Goal: Task Accomplishment & Management: Manage account settings

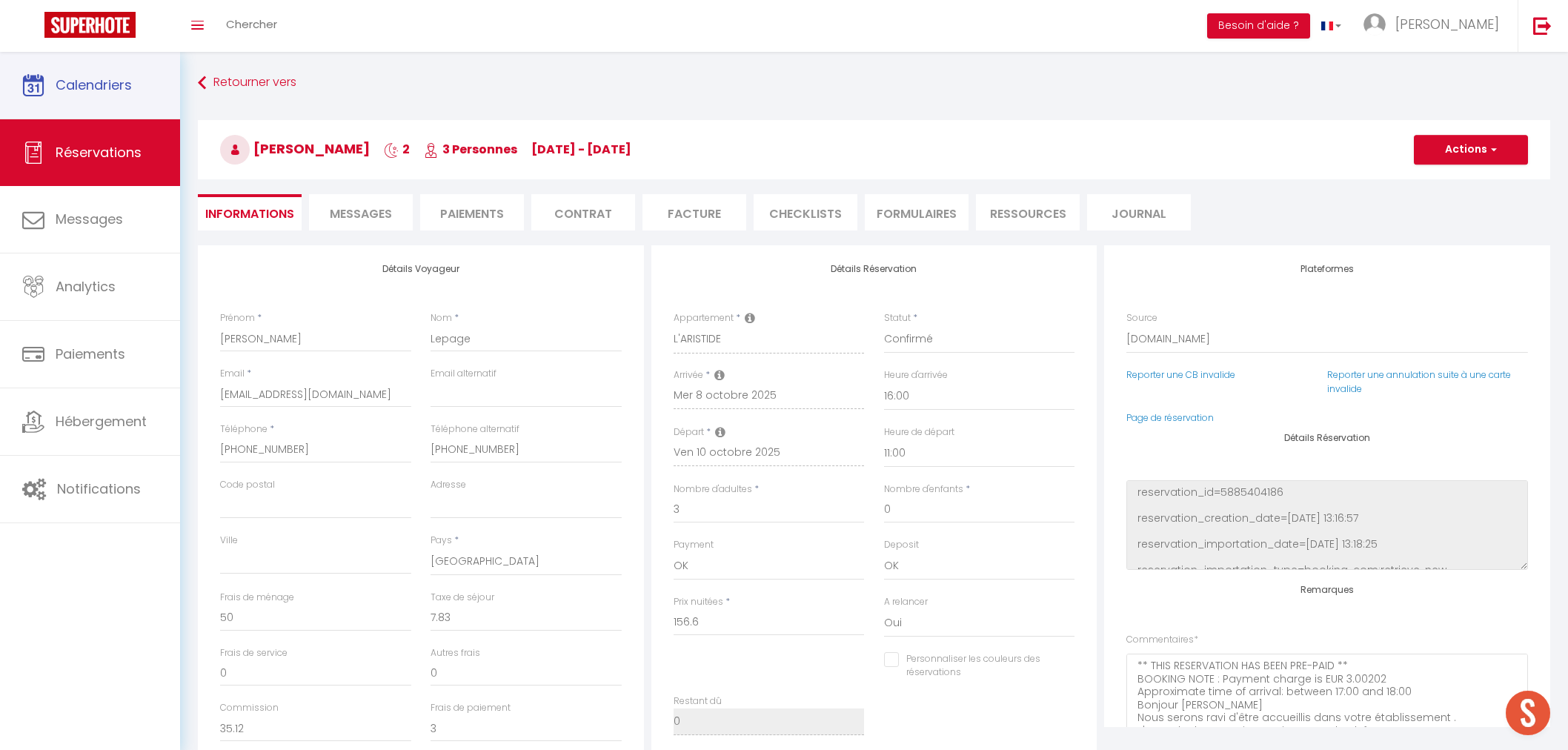
select select "17578"
select select "16:00"
select select "11:00"
select select "2"
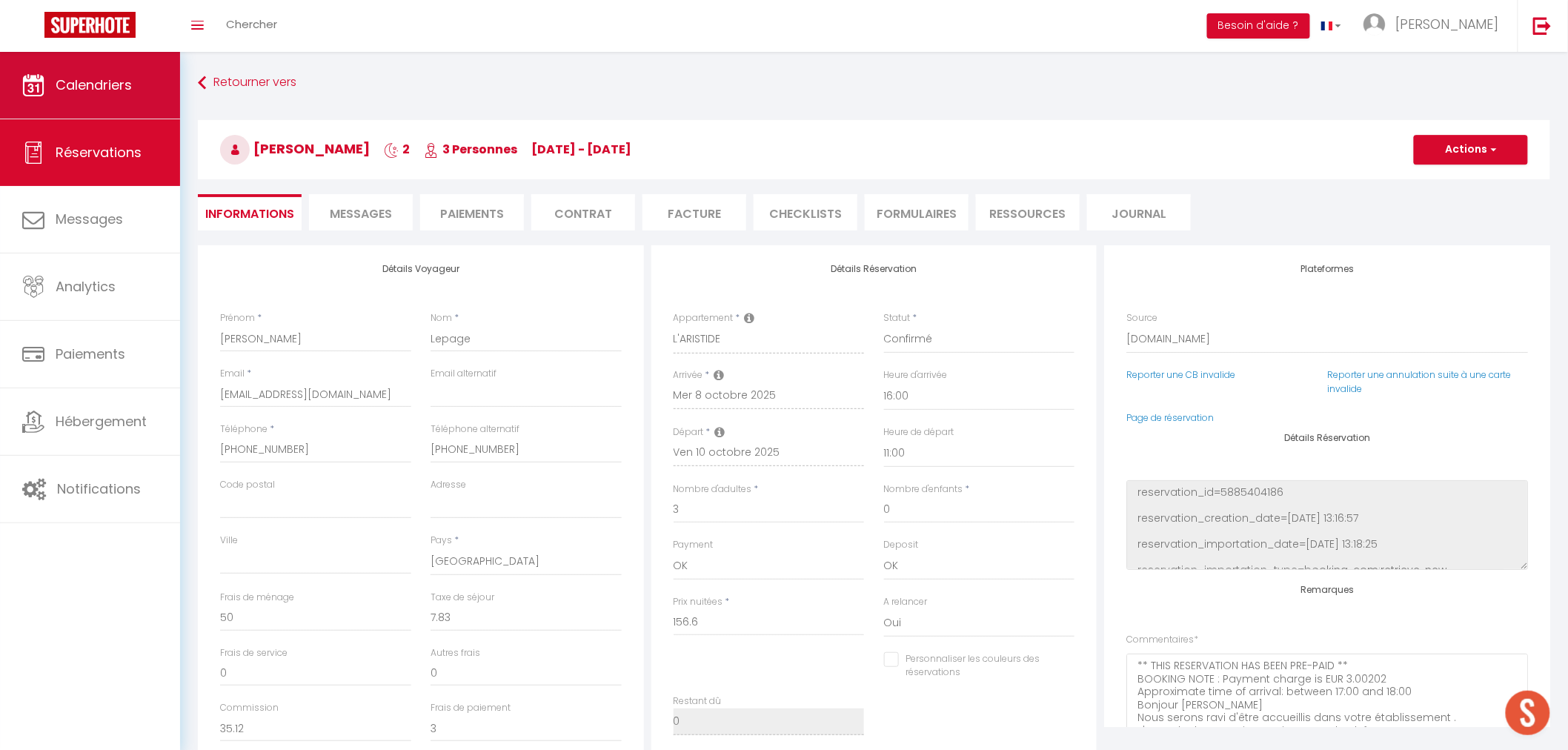
click at [89, 91] on span "Calendriers" at bounding box center [94, 85] width 77 height 19
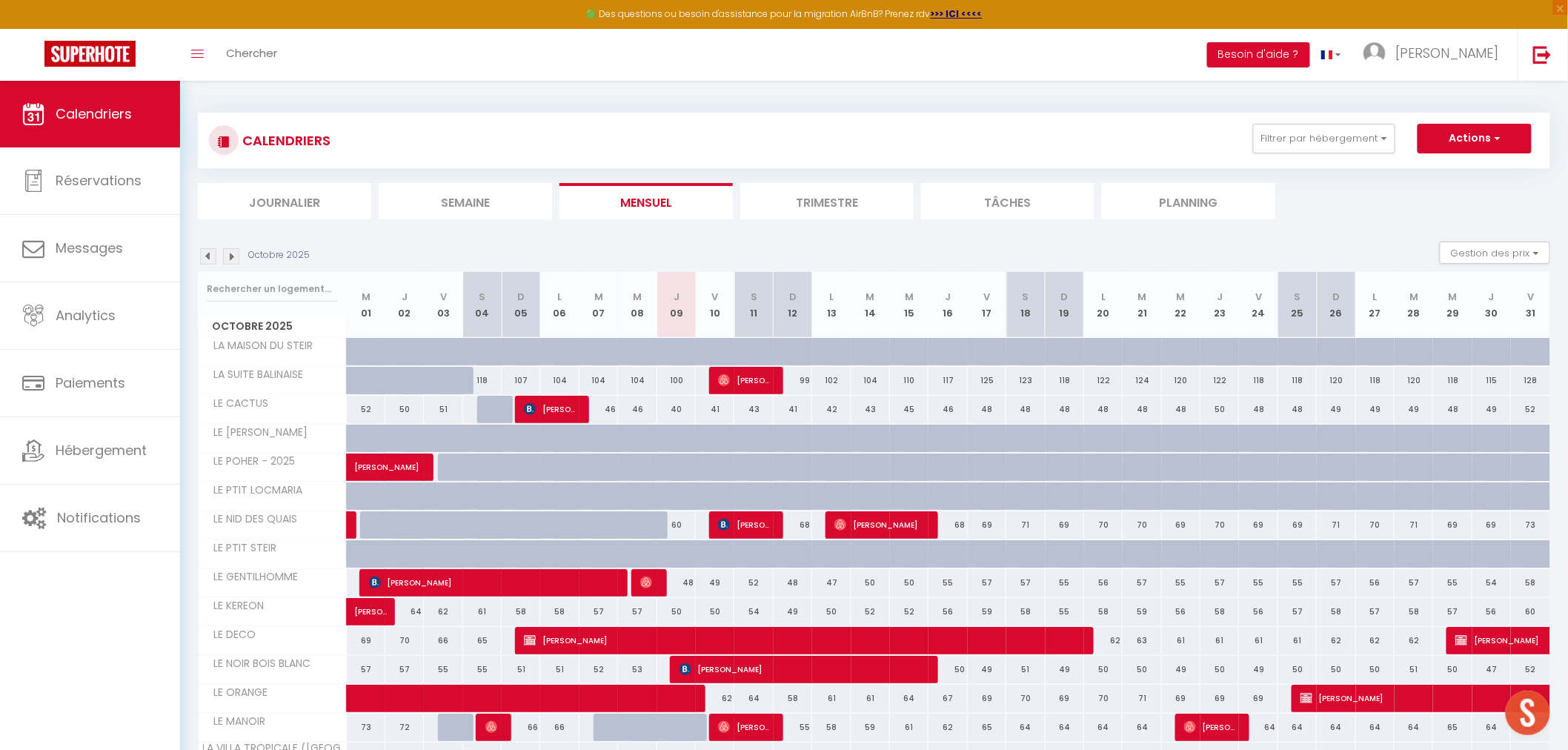
click at [261, 307] on th "Octobre 2025" at bounding box center [272, 305] width 148 height 66
click at [261, 282] on input "text" at bounding box center [272, 289] width 131 height 27
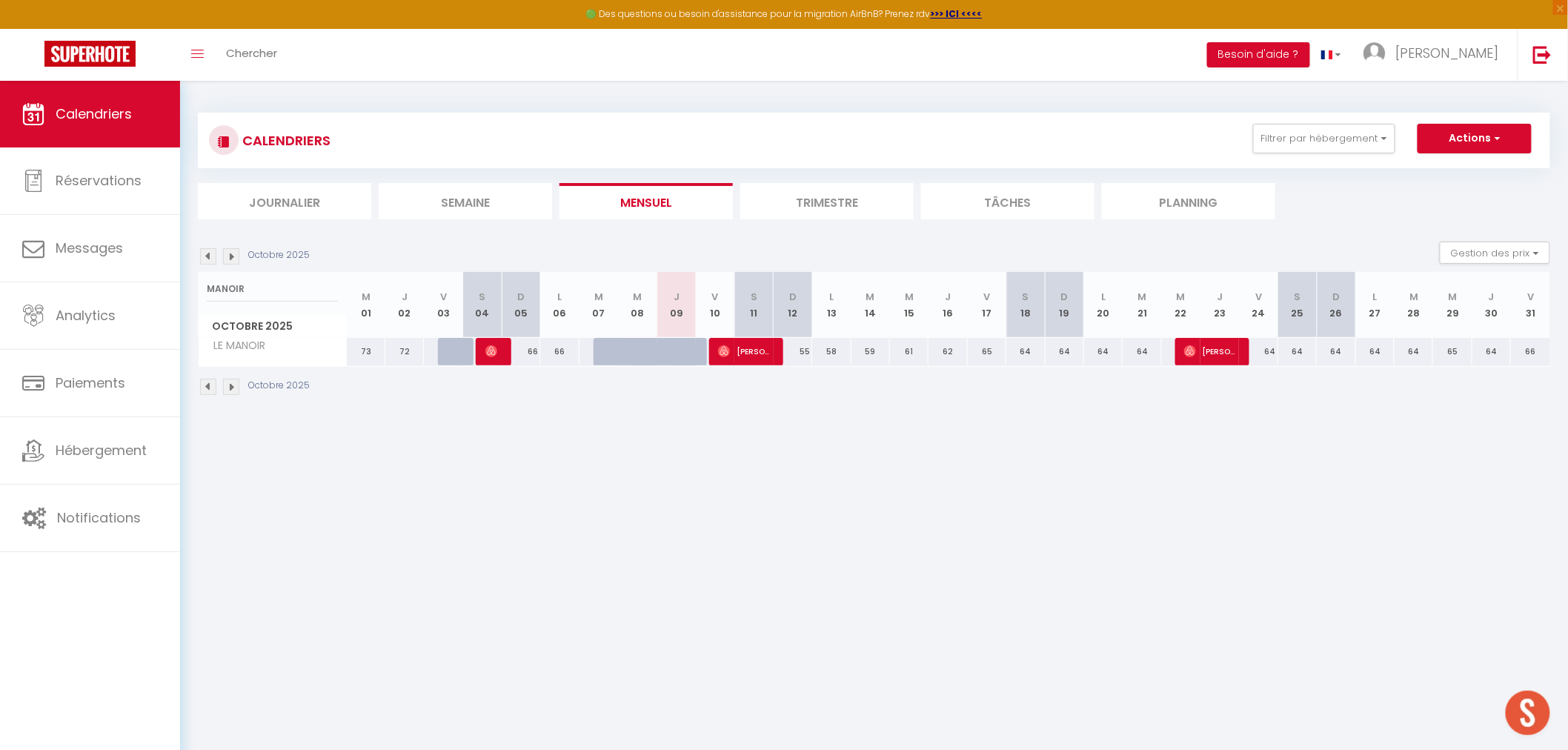
click at [618, 483] on body "🟢 Des questions ou besoin d'assistance pour la migration AirBnB? Prenez rdv >>>…" at bounding box center [784, 455] width 1568 height 750
click at [225, 287] on input "MANOIR" at bounding box center [272, 289] width 131 height 27
type input "A"
select select
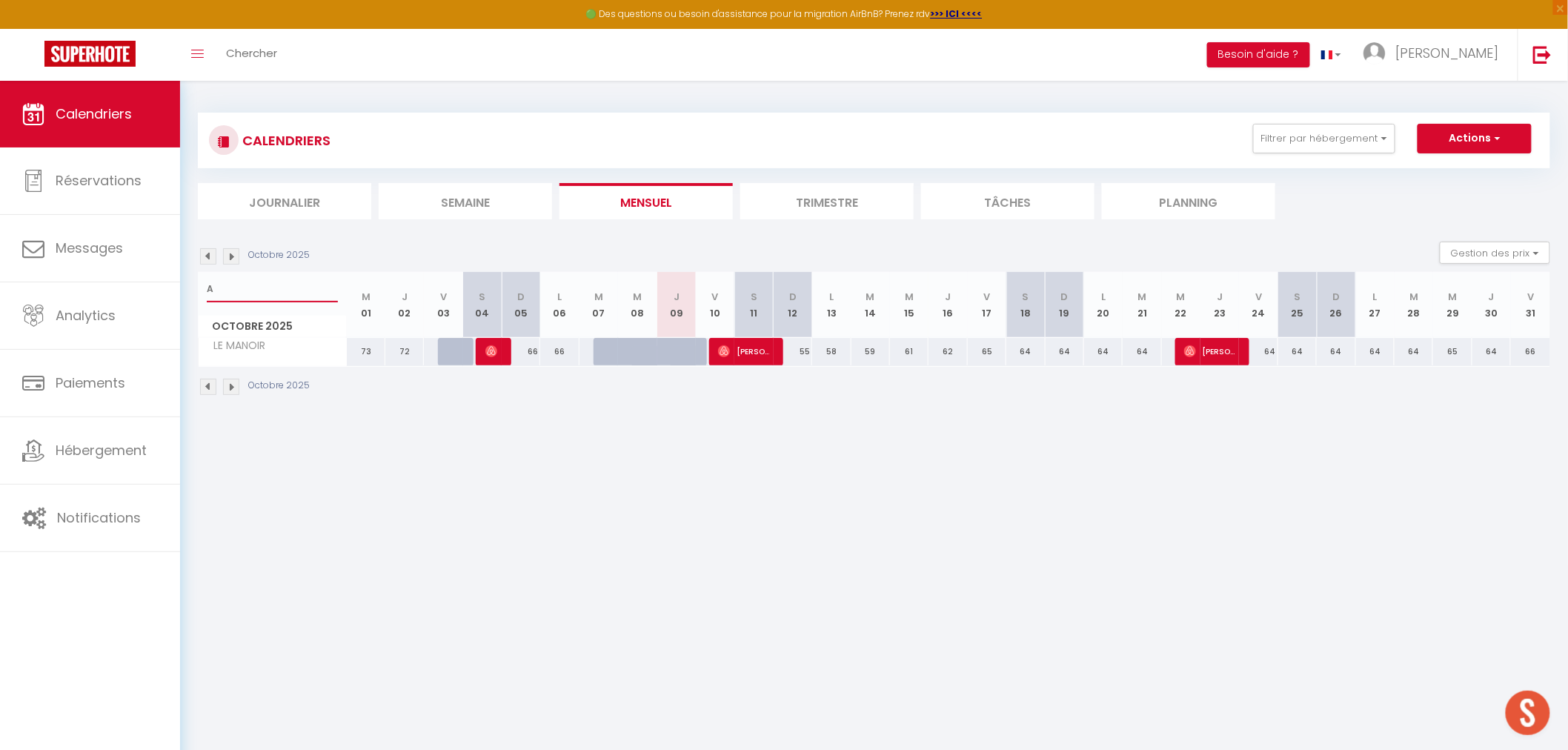
select select
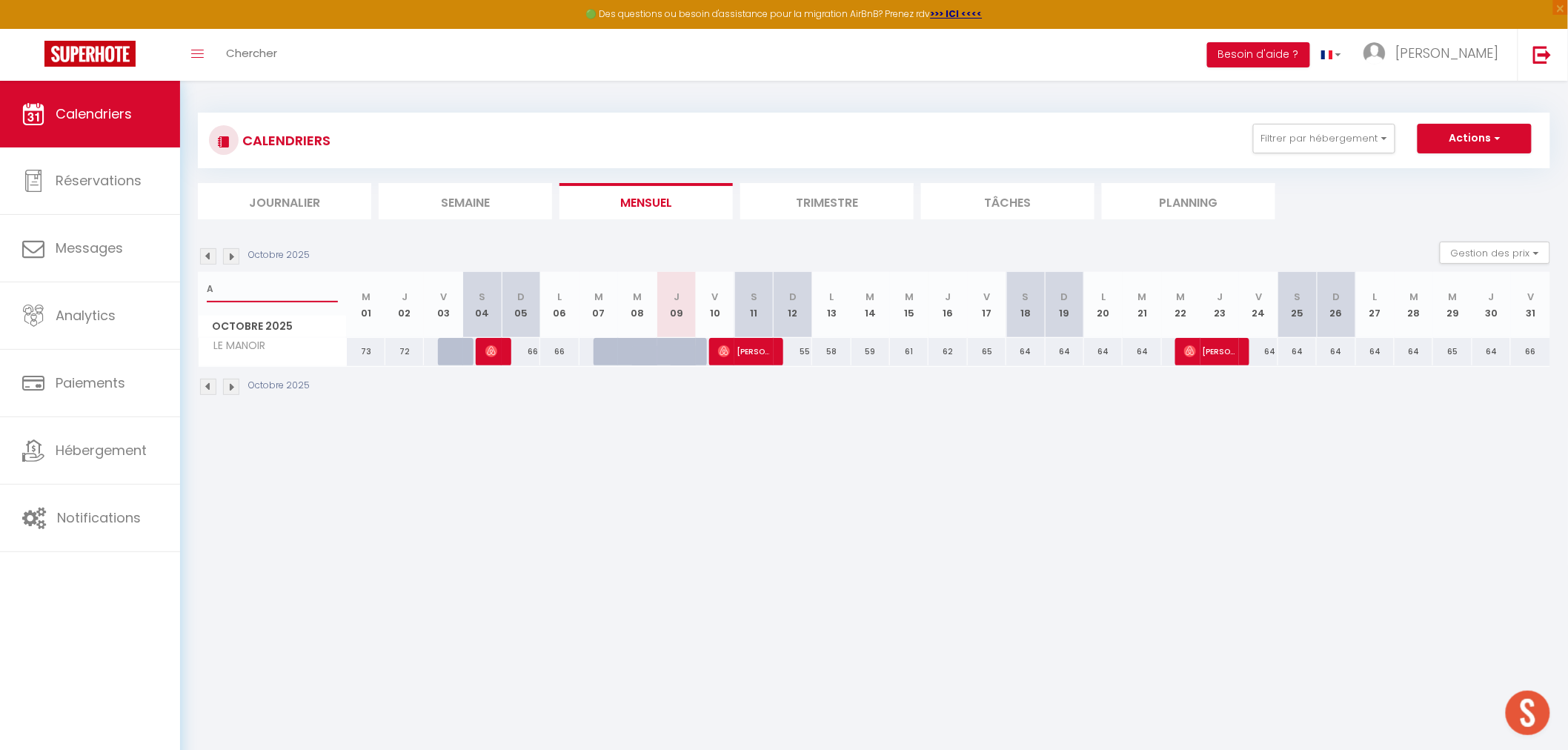
select select
type input "AR"
select select
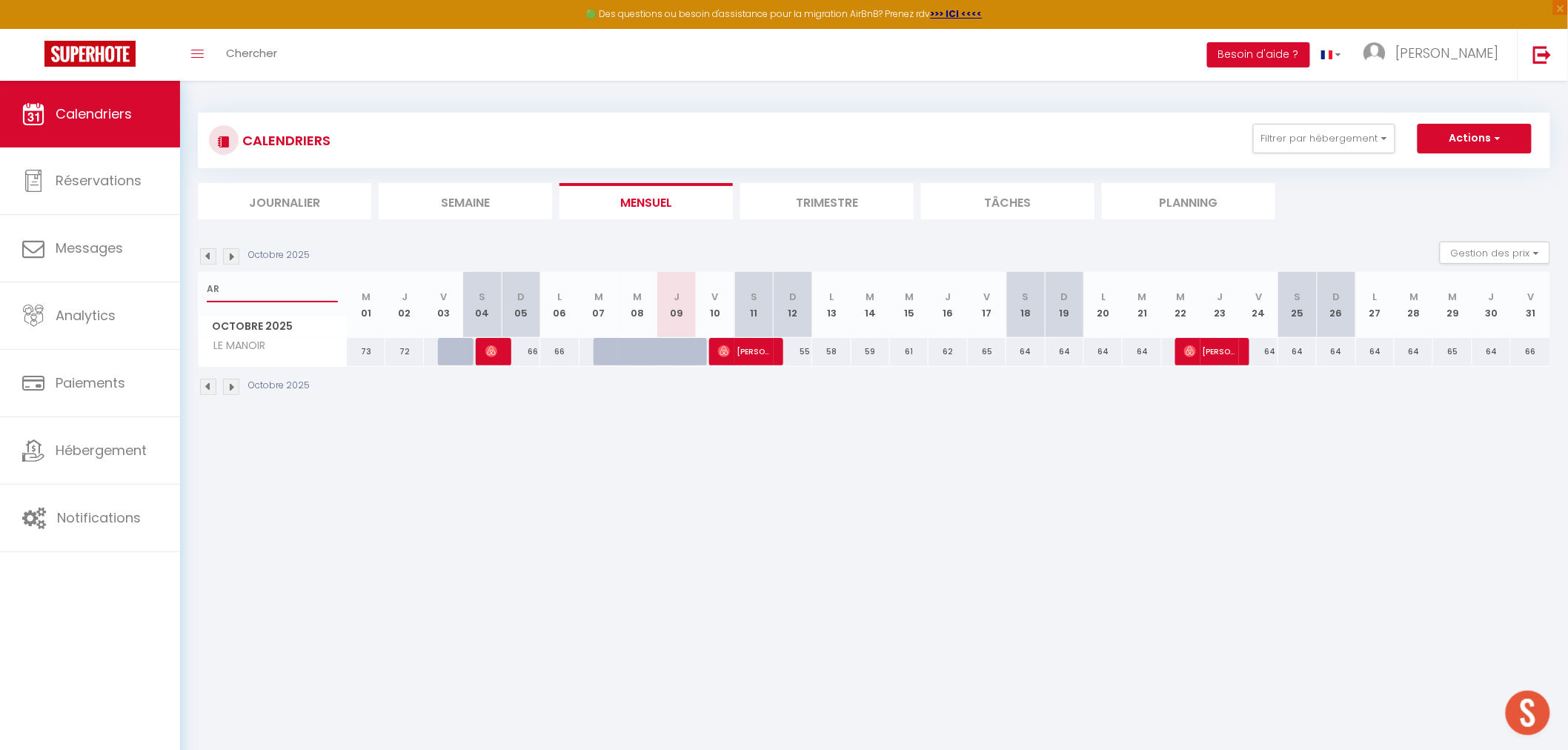
select select
type input "ARI"
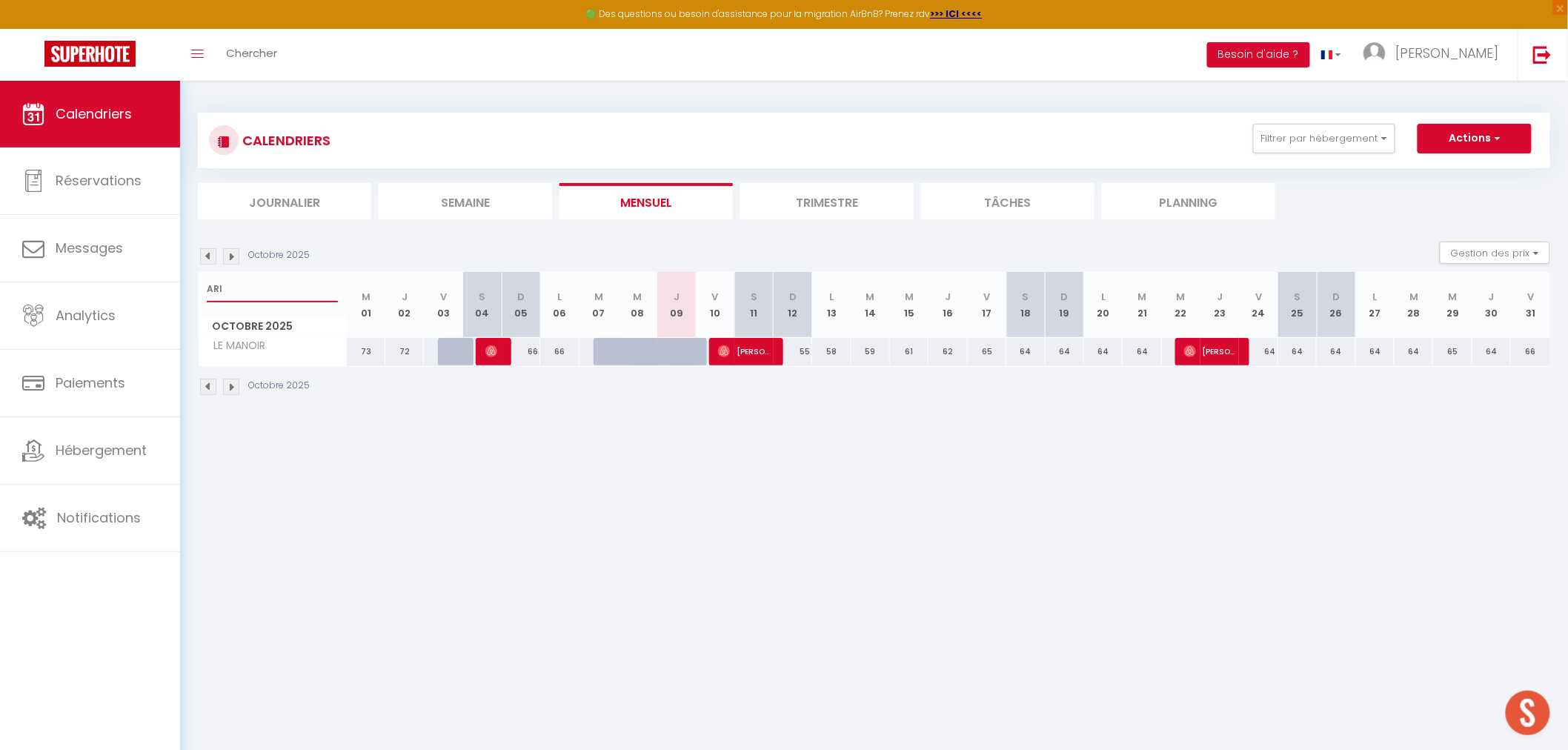
select select
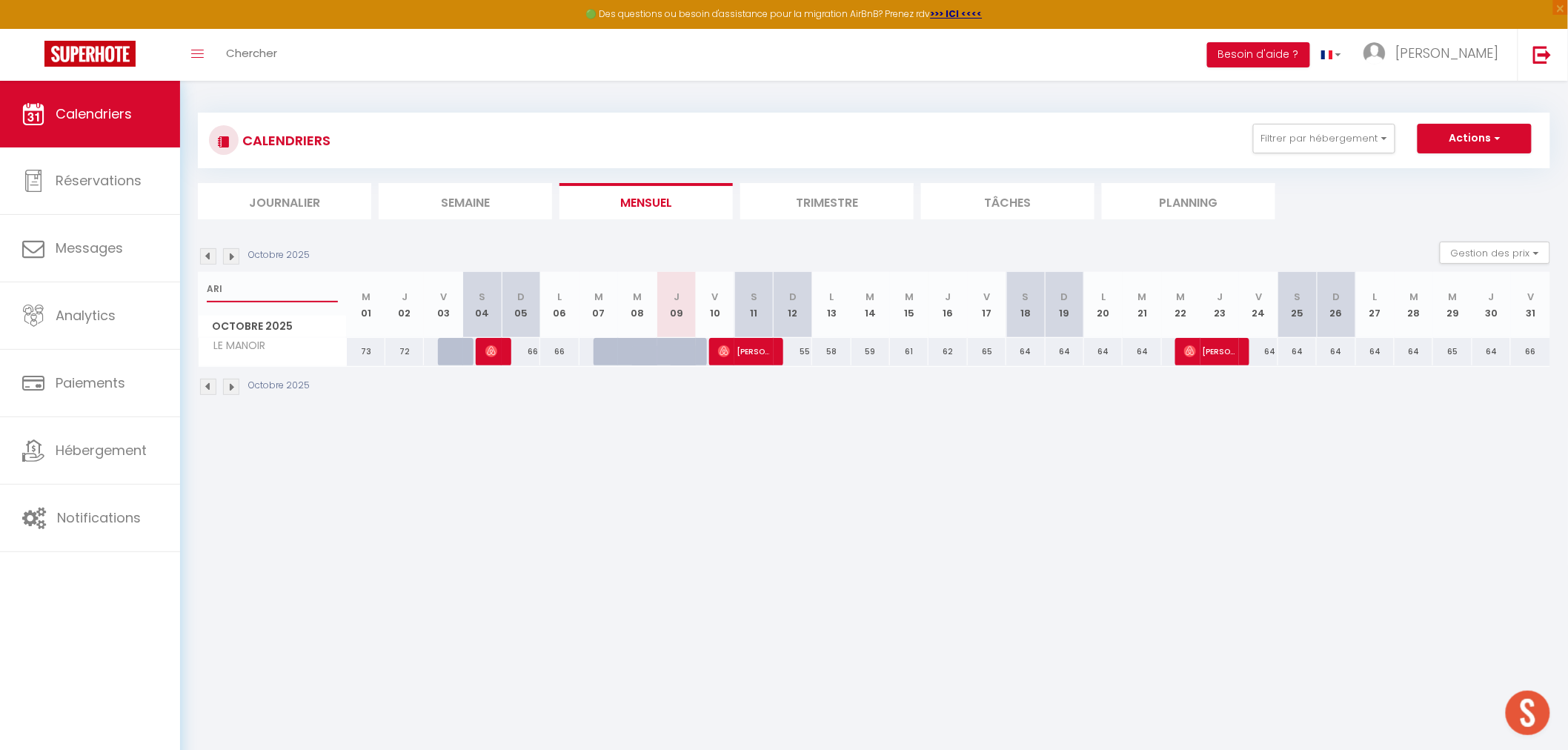
select select
type input "ARIS"
select select
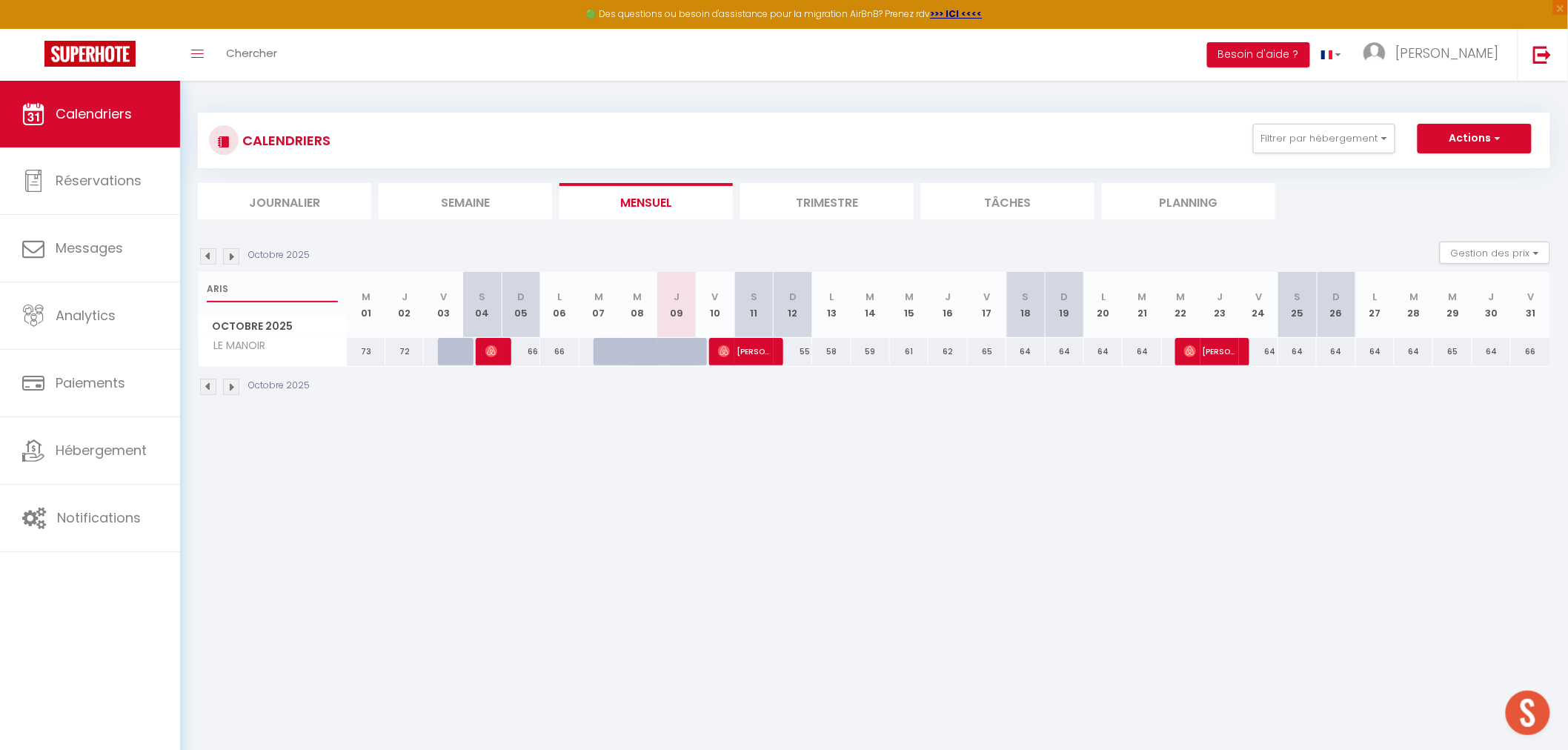
select select
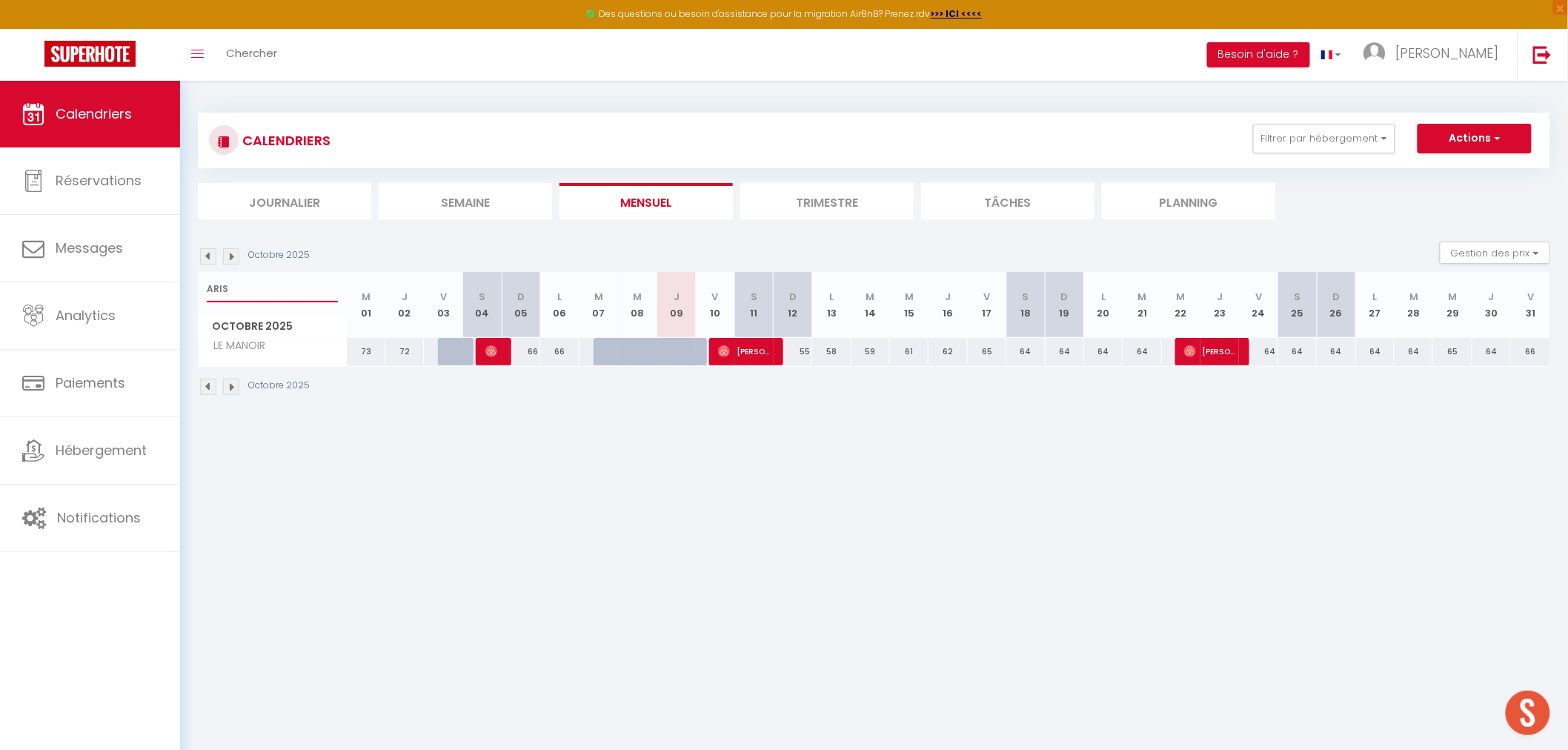
type input "ARIST"
select select
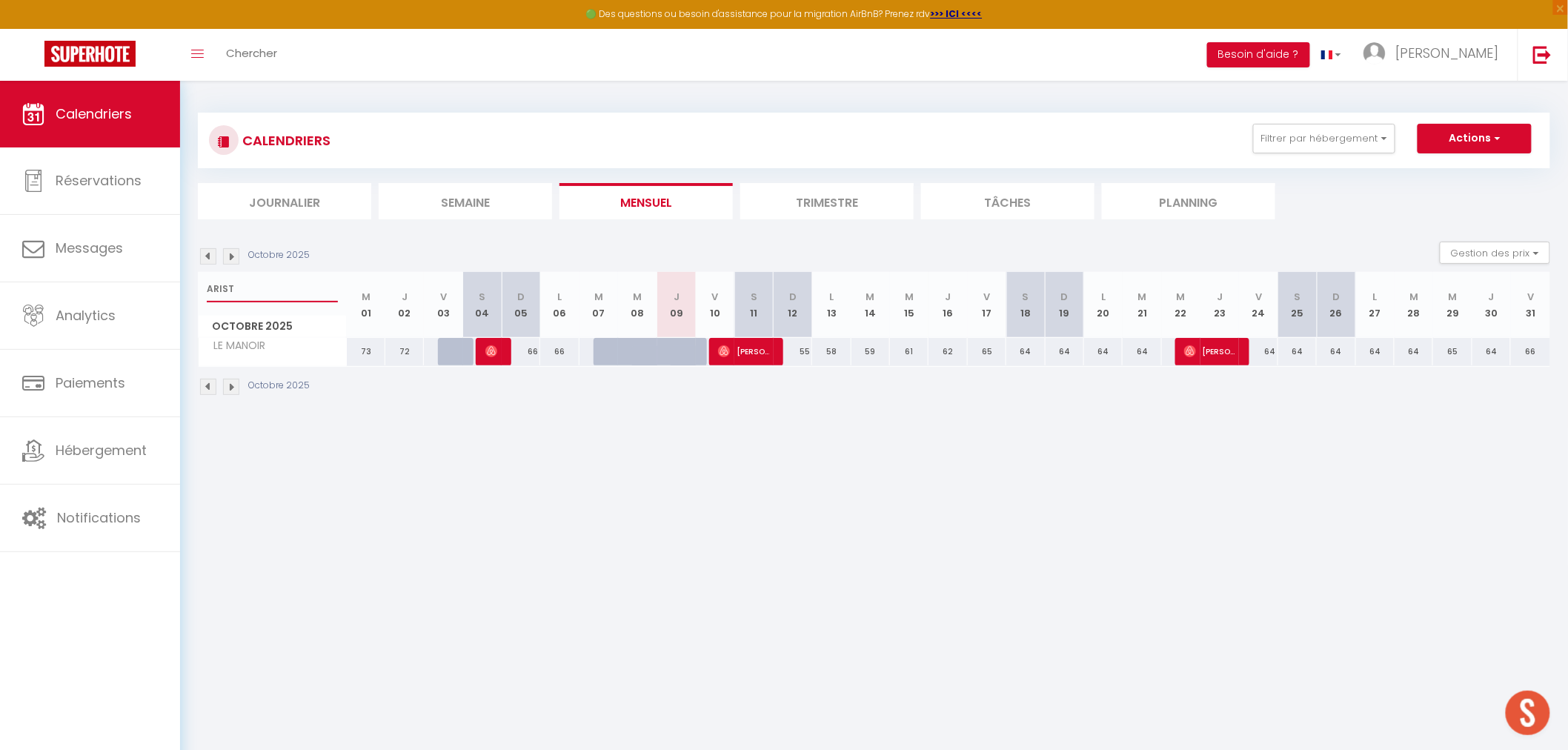
select select
type input "ARISTI"
select select
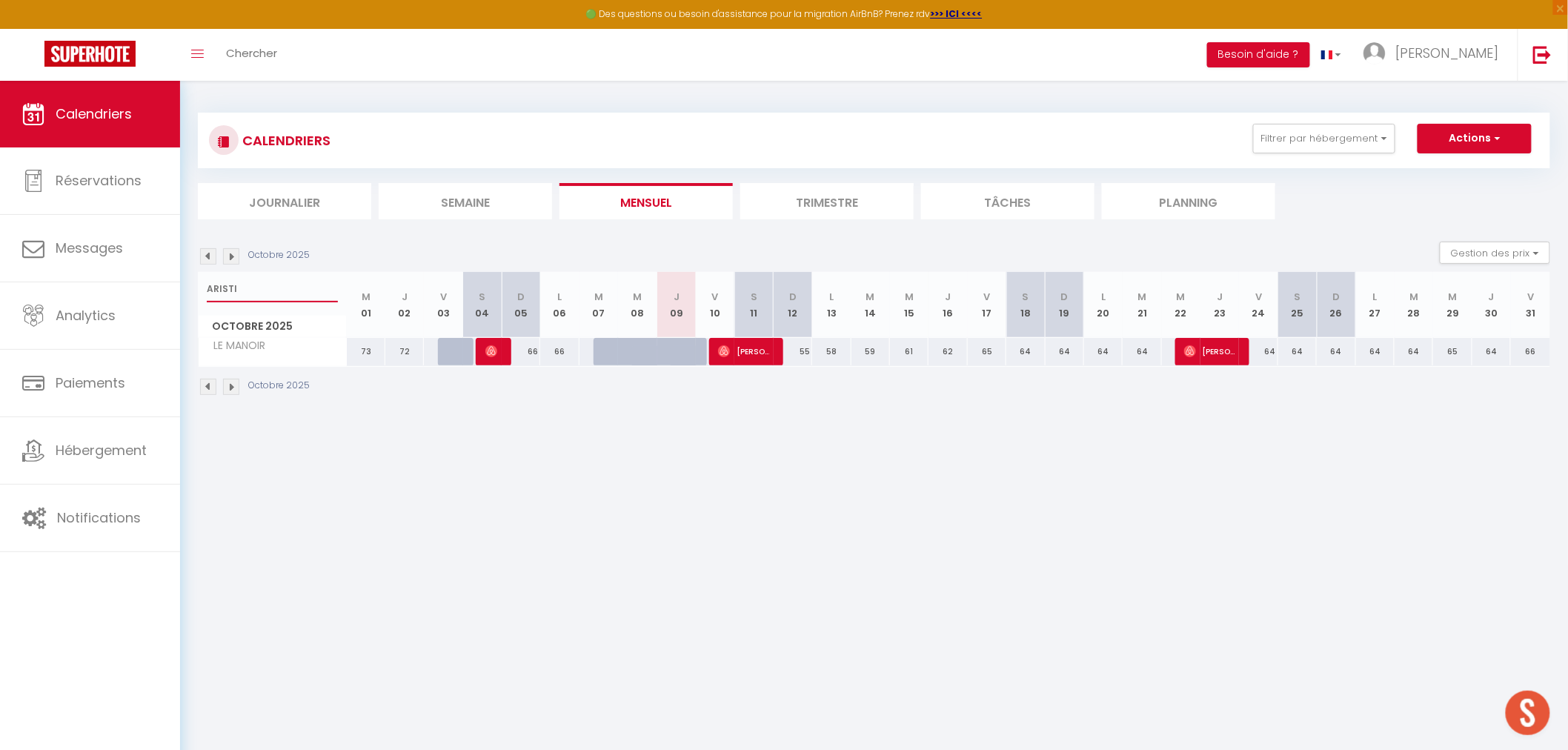
select select
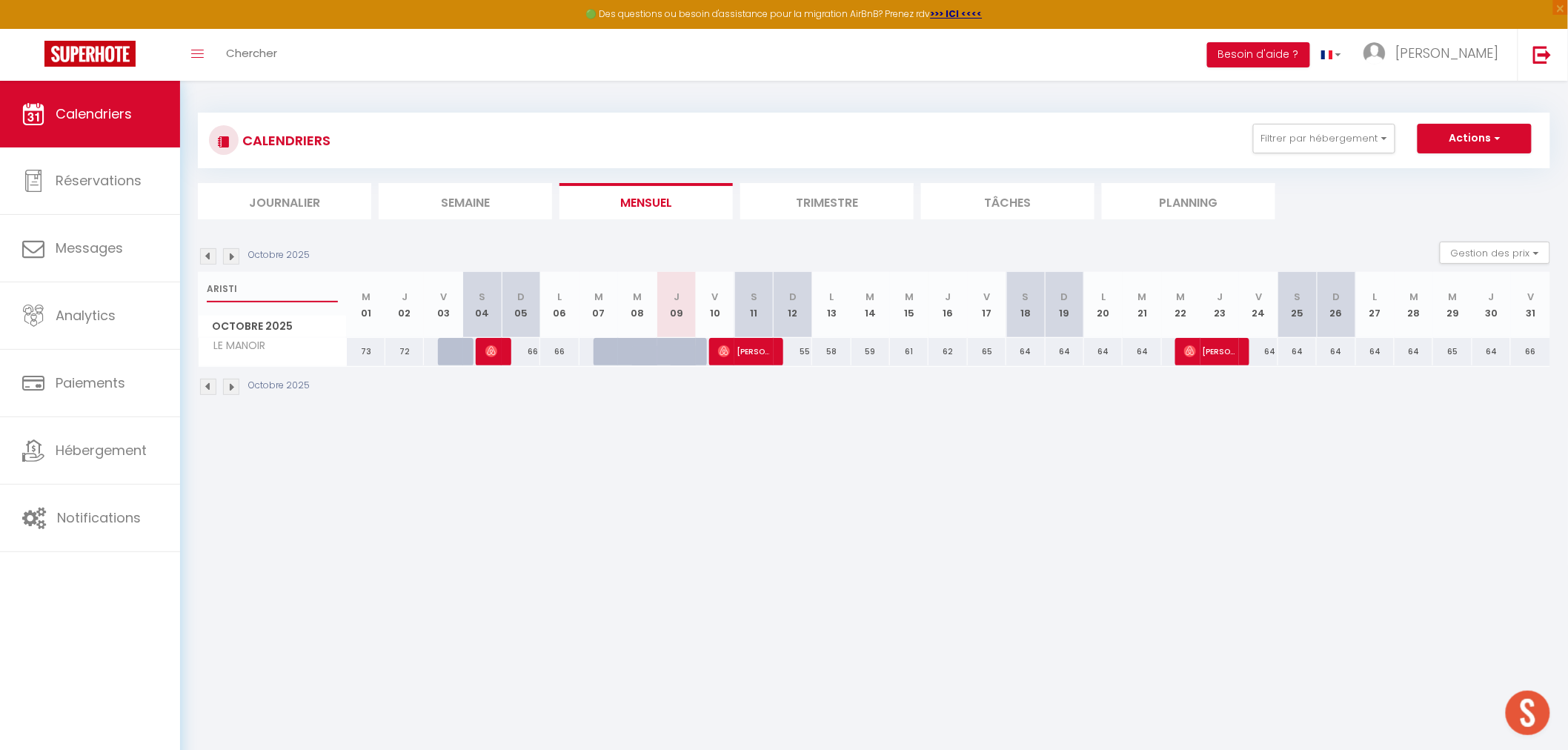
select select
type input "ARISTID"
select select
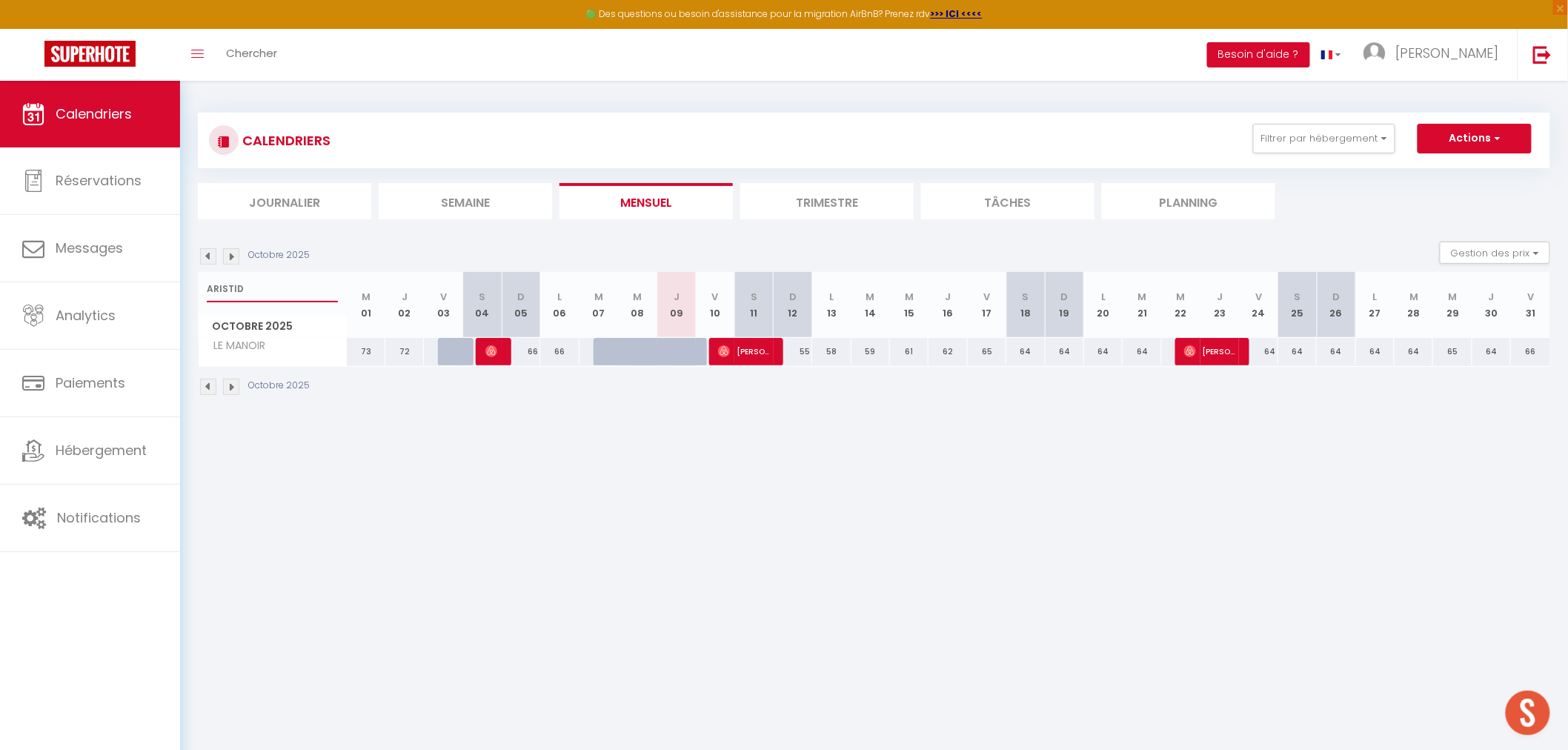
select select
type input "[PERSON_NAME]"
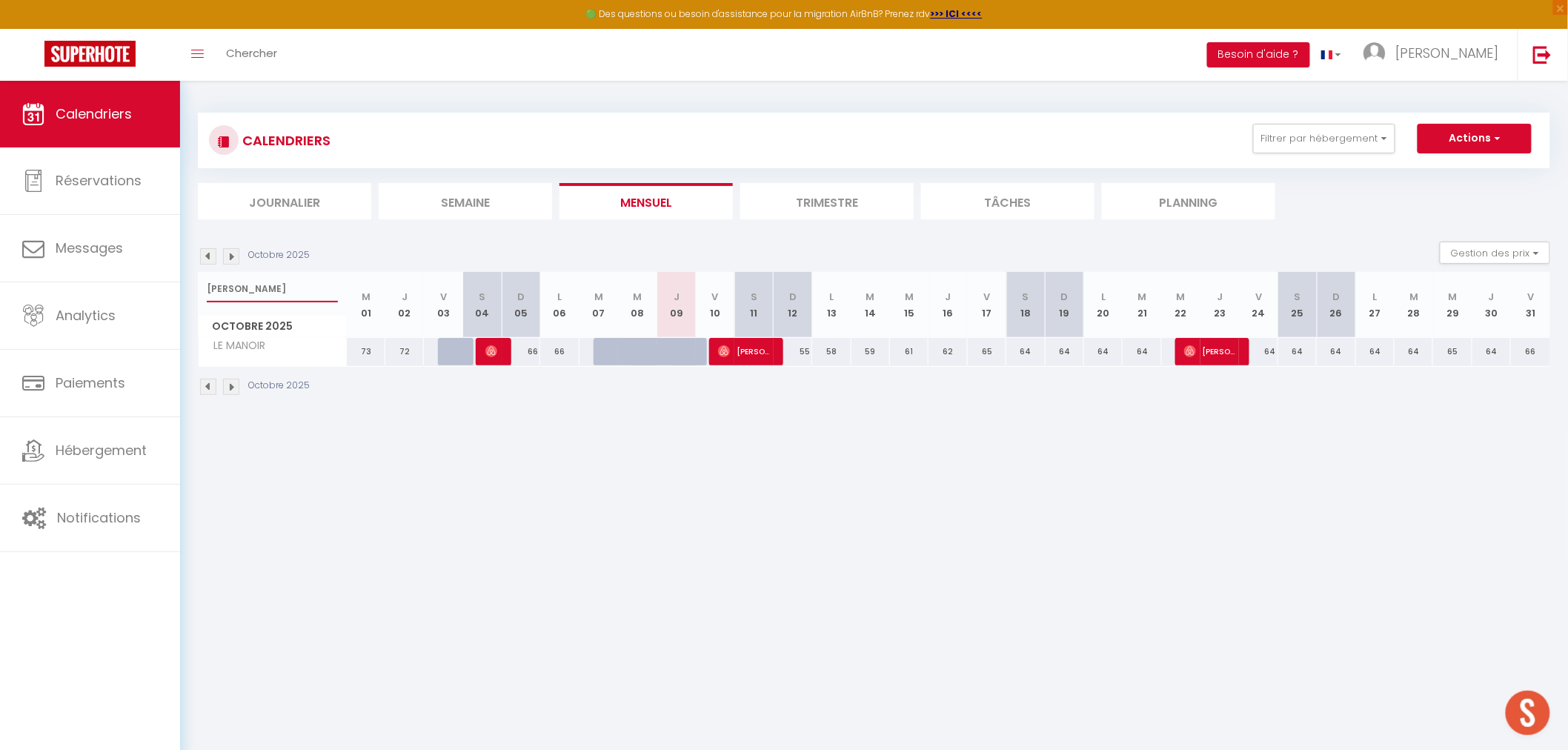
select select
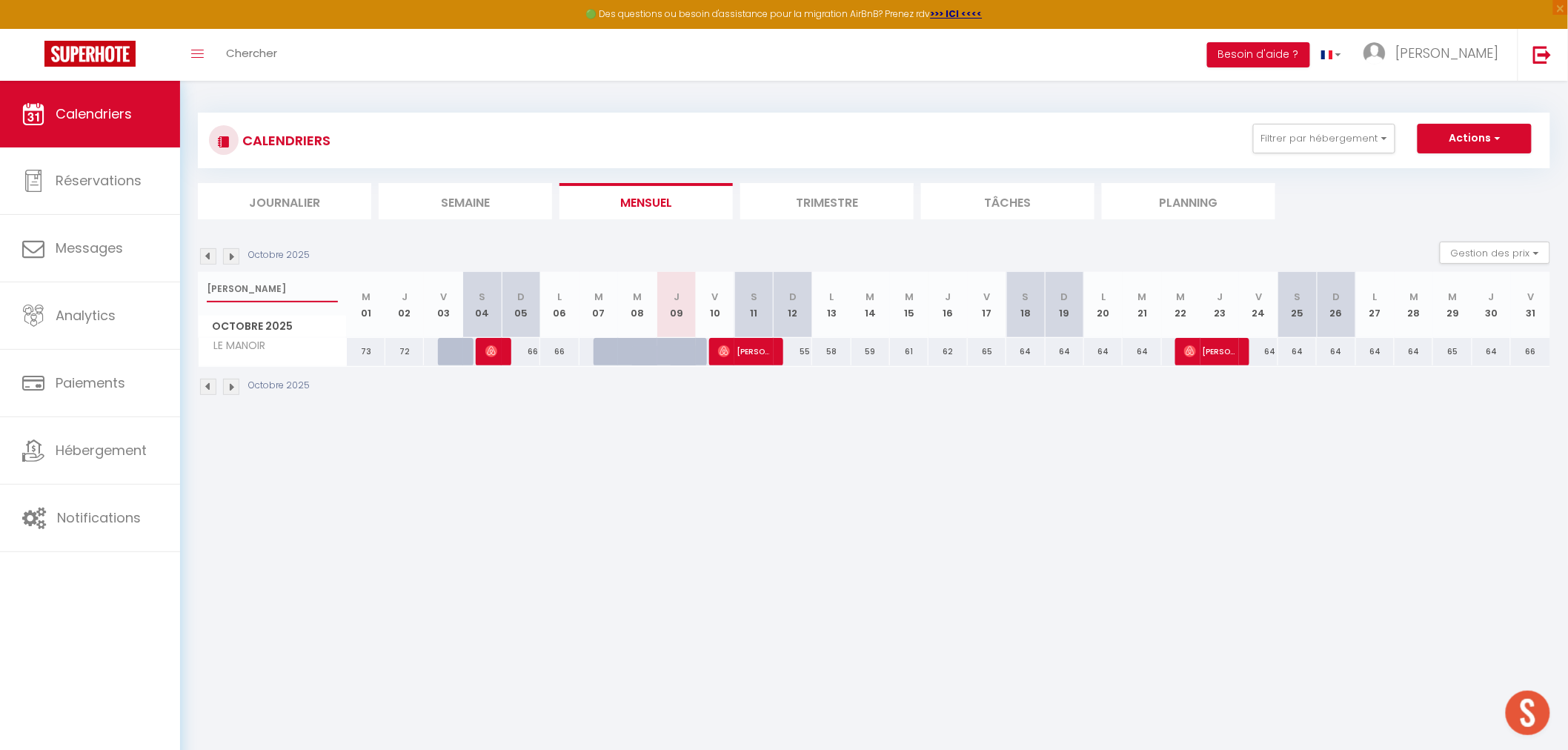
select select
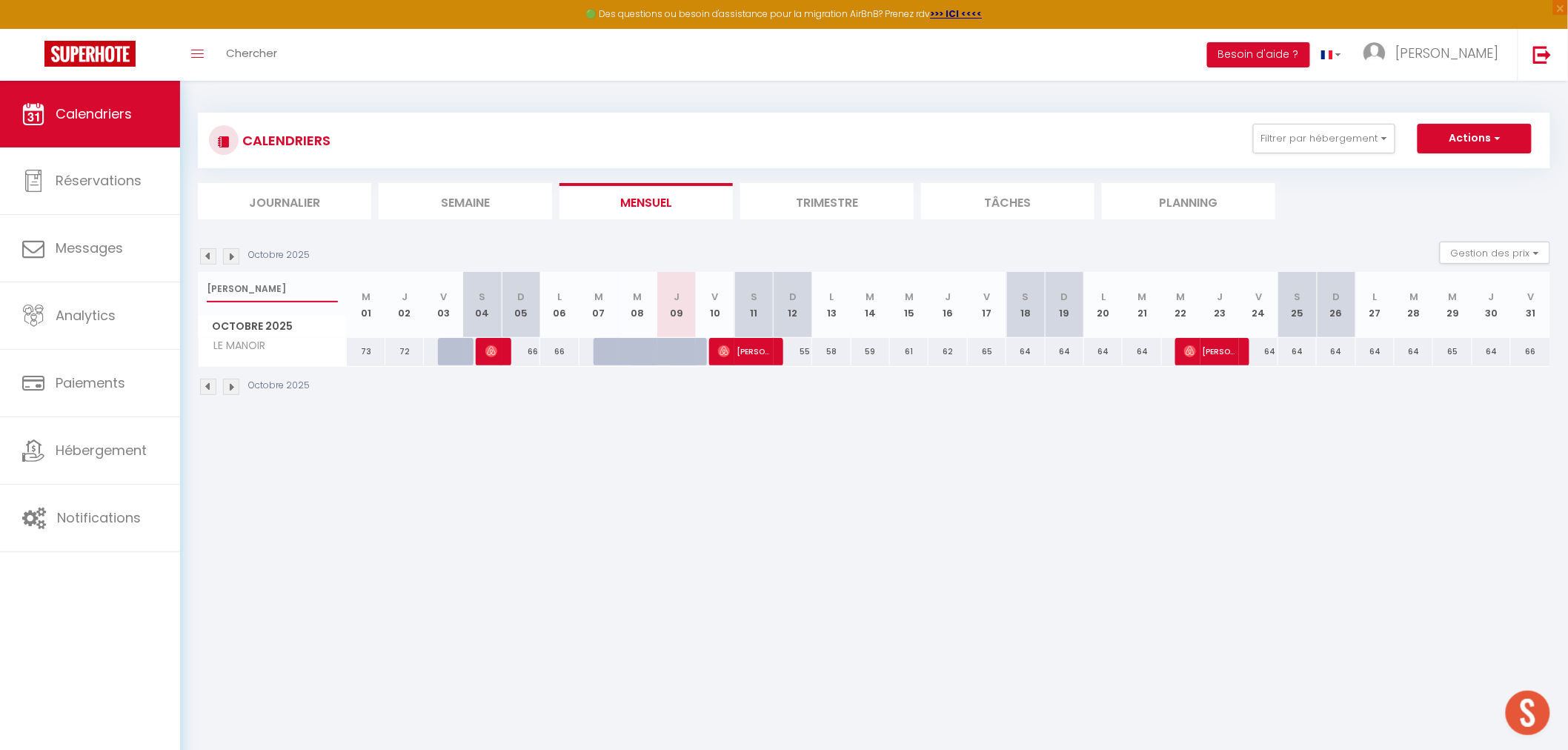
select select
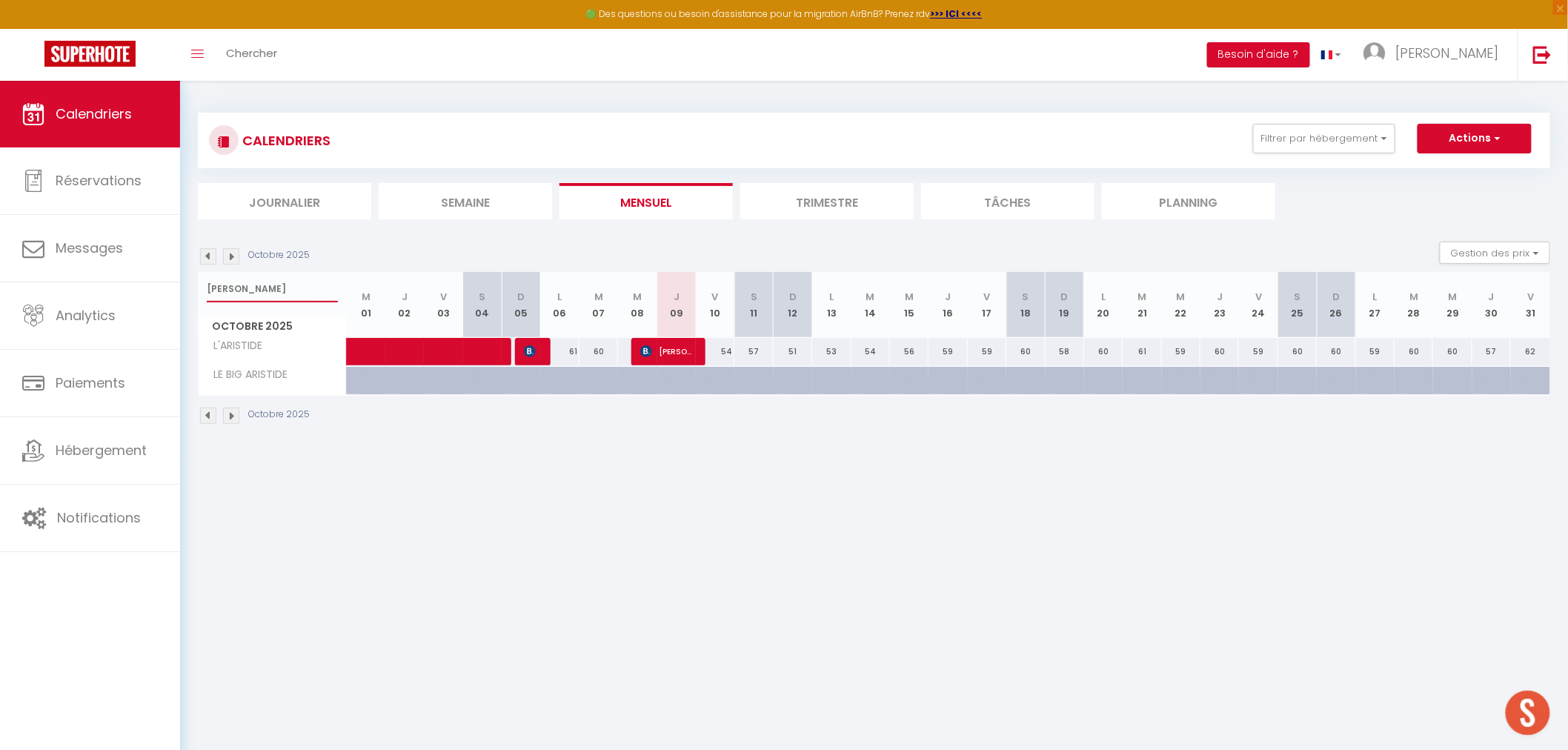
type input "[PERSON_NAME]"
click at [530, 608] on body "🟢 Des questions ou besoin d'assistance pour la migration AirBnB? Prenez rdv >>>…" at bounding box center [784, 455] width 1568 height 750
click at [667, 349] on span "[PERSON_NAME]" at bounding box center [665, 351] width 51 height 28
select select "OK"
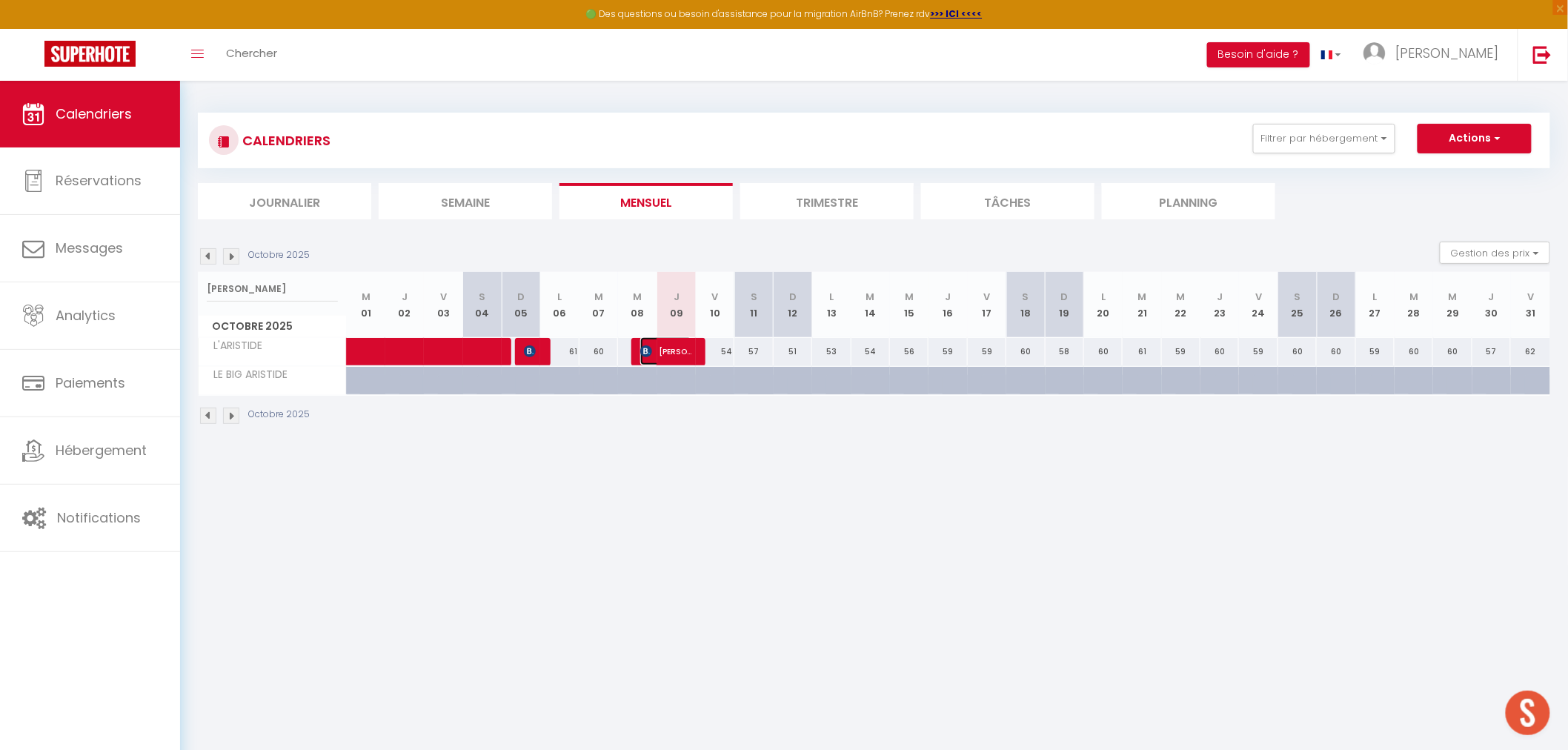
select select "1"
select select "0"
select select "1"
select select
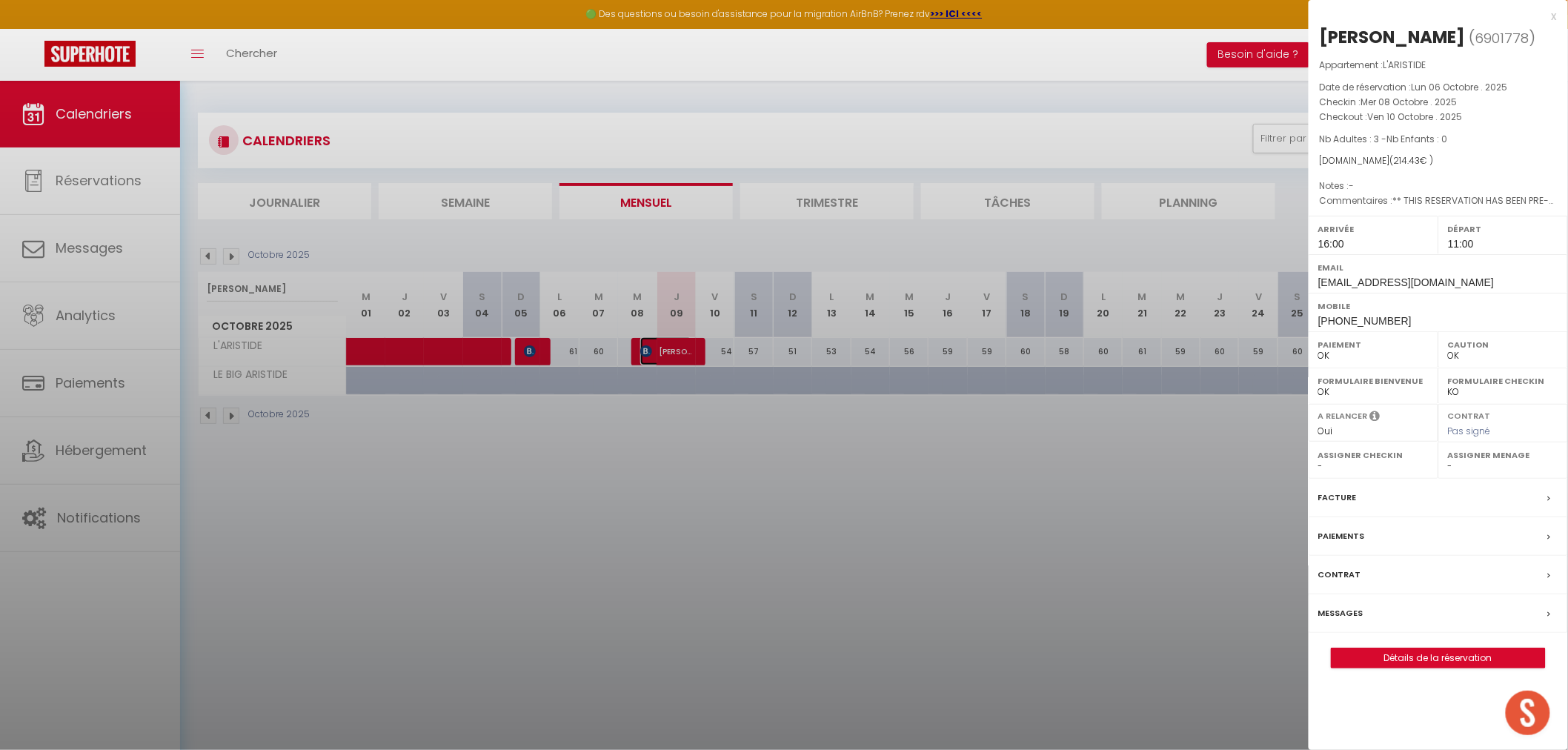
select select "50019"
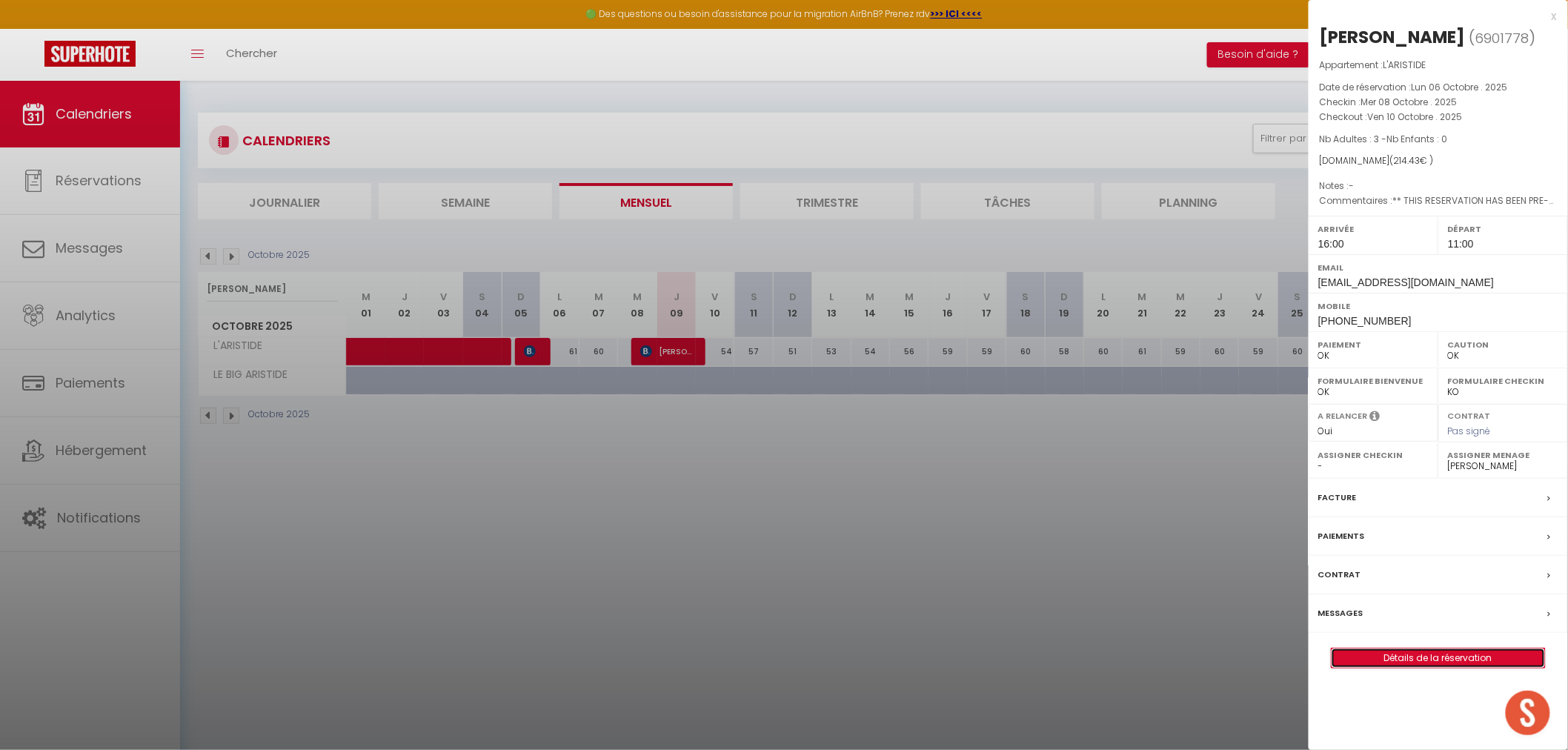
click at [1454, 650] on link "Détails de la réservation" at bounding box center [1439, 657] width 213 height 20
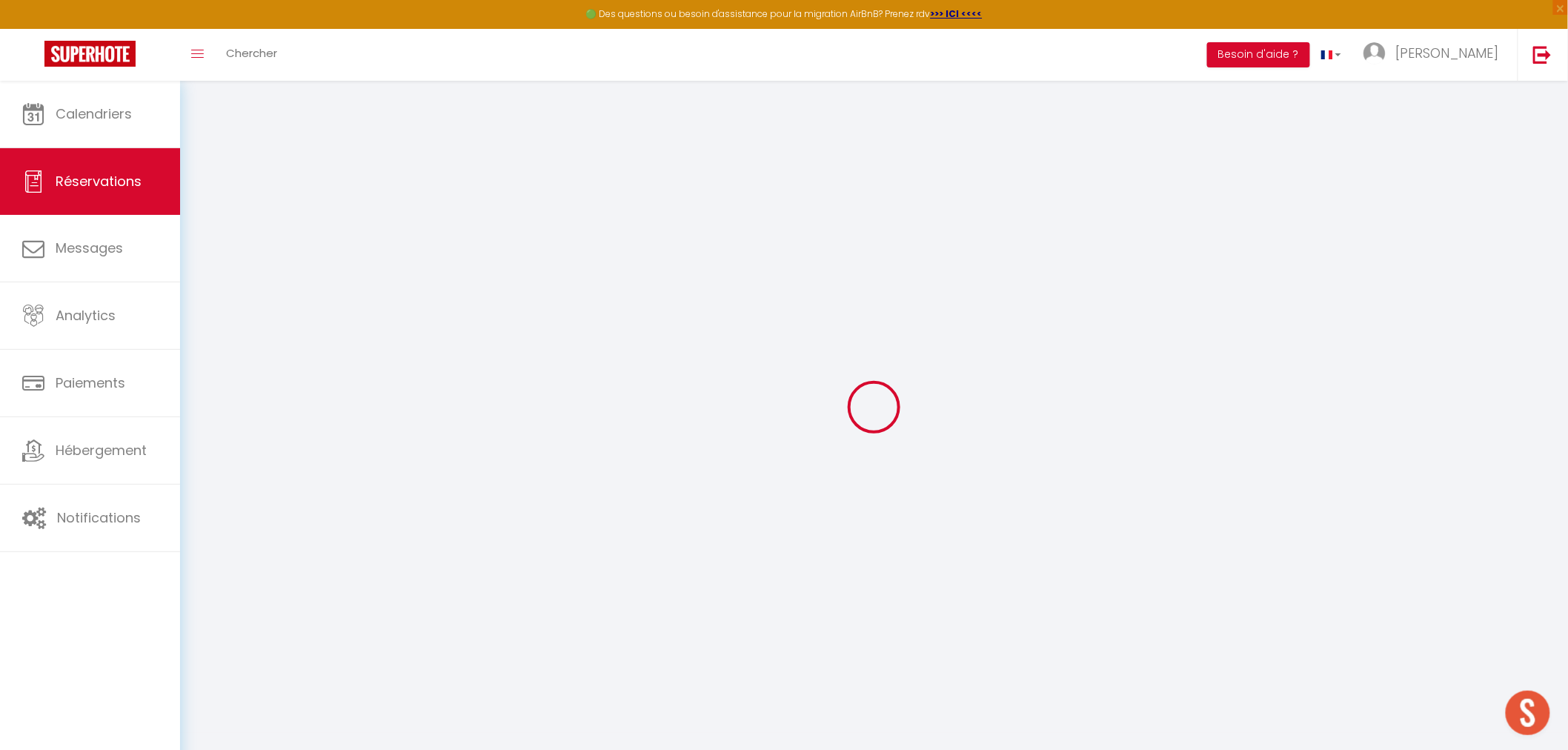
select select
checkbox input "false"
type textarea "** THIS RESERVATION HAS BEEN PRE-PAID ** BOOKING NOTE : Payment charge is EUR 3…"
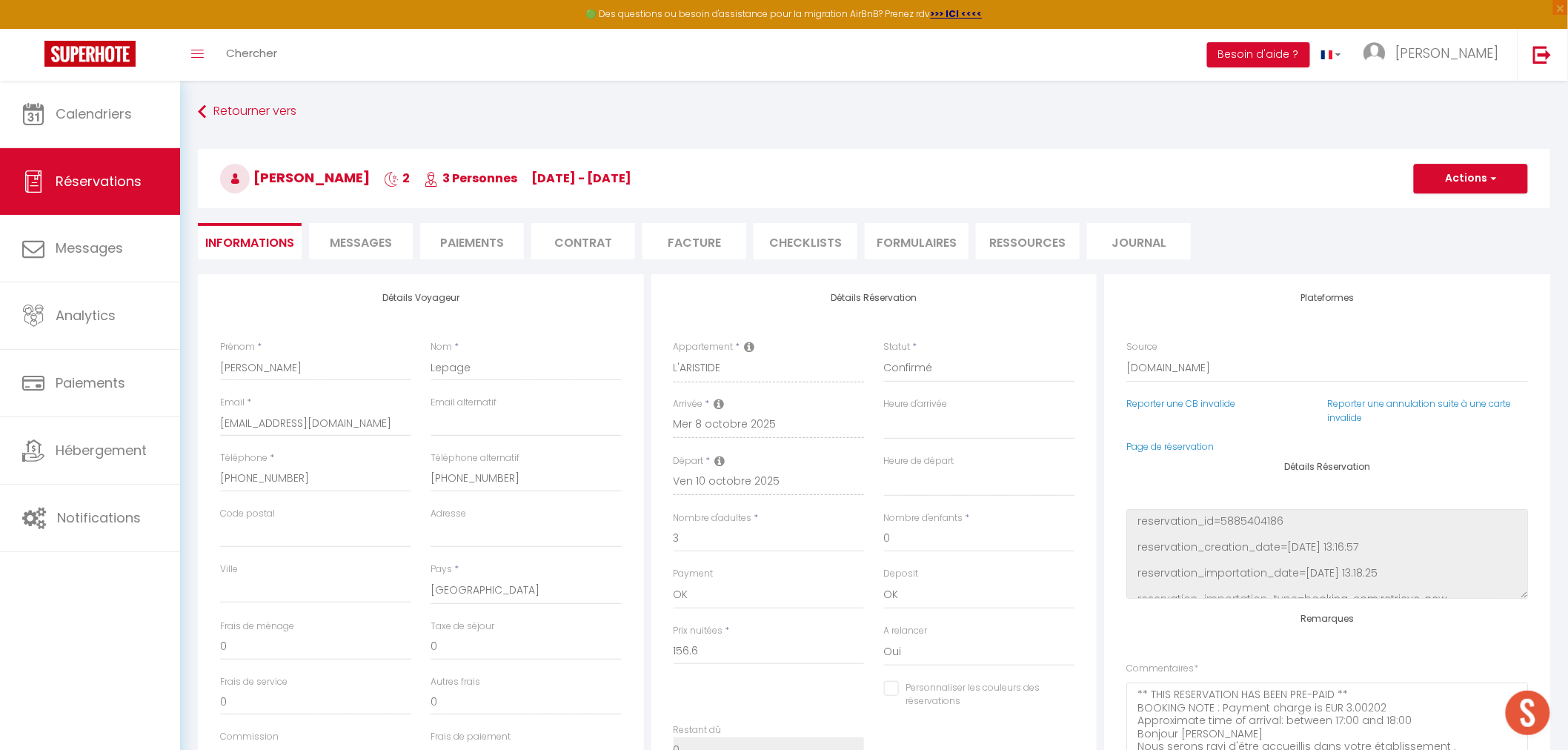
type input "50"
type input "7.83"
select select
checkbox input "false"
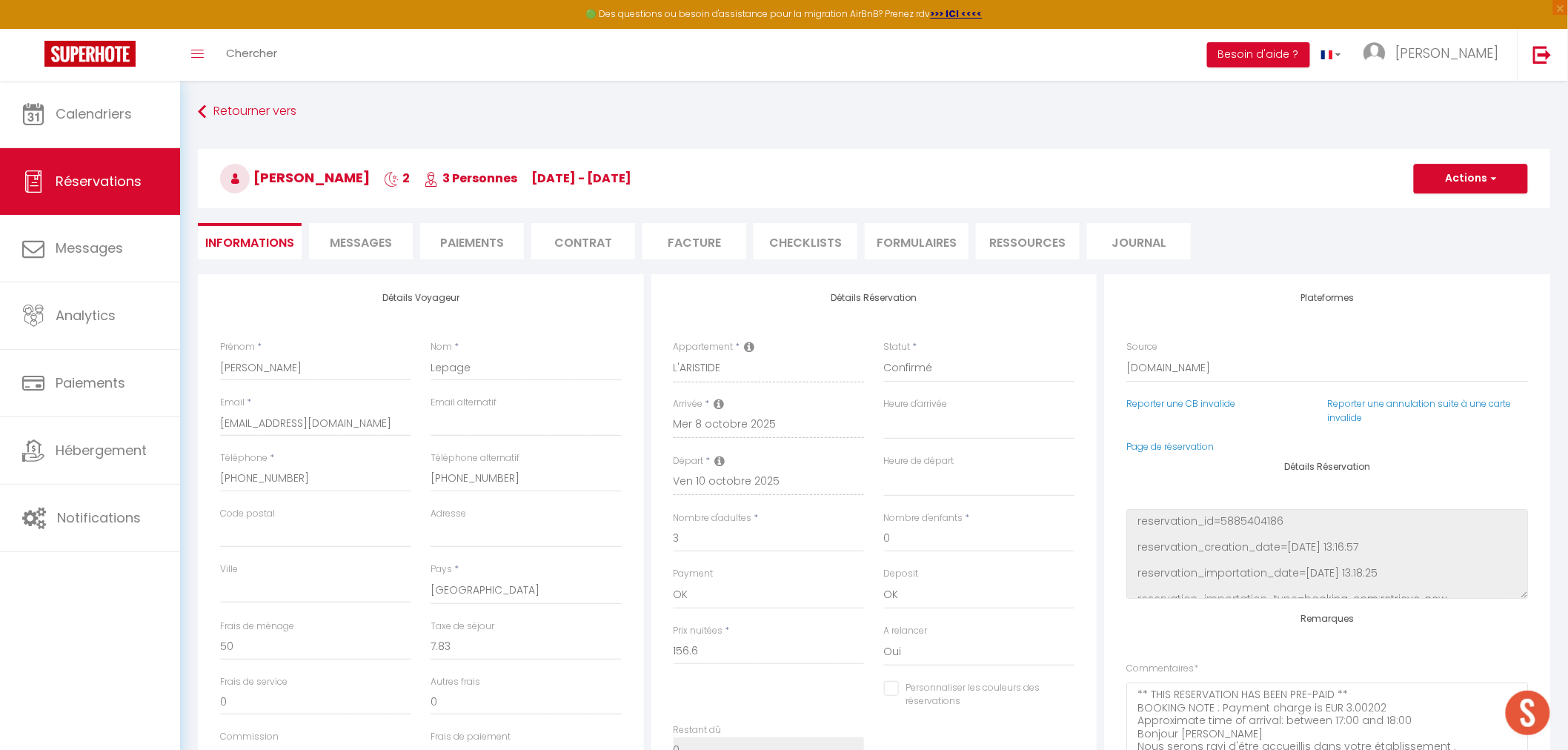
select select "16:00"
select select "11:00"
click at [358, 238] on span "Messages" at bounding box center [361, 242] width 63 height 17
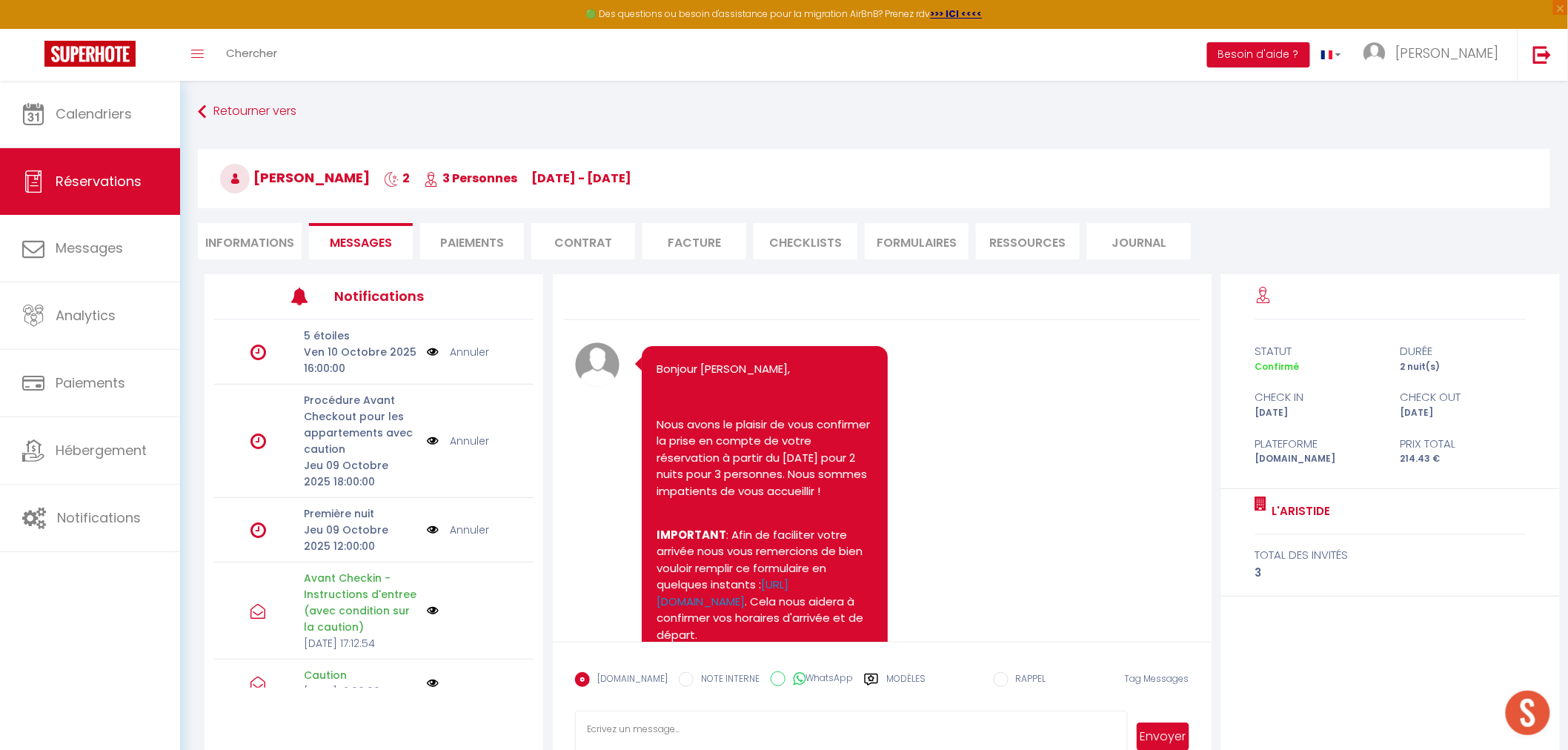
click at [251, 238] on li "Informations" at bounding box center [250, 240] width 104 height 36
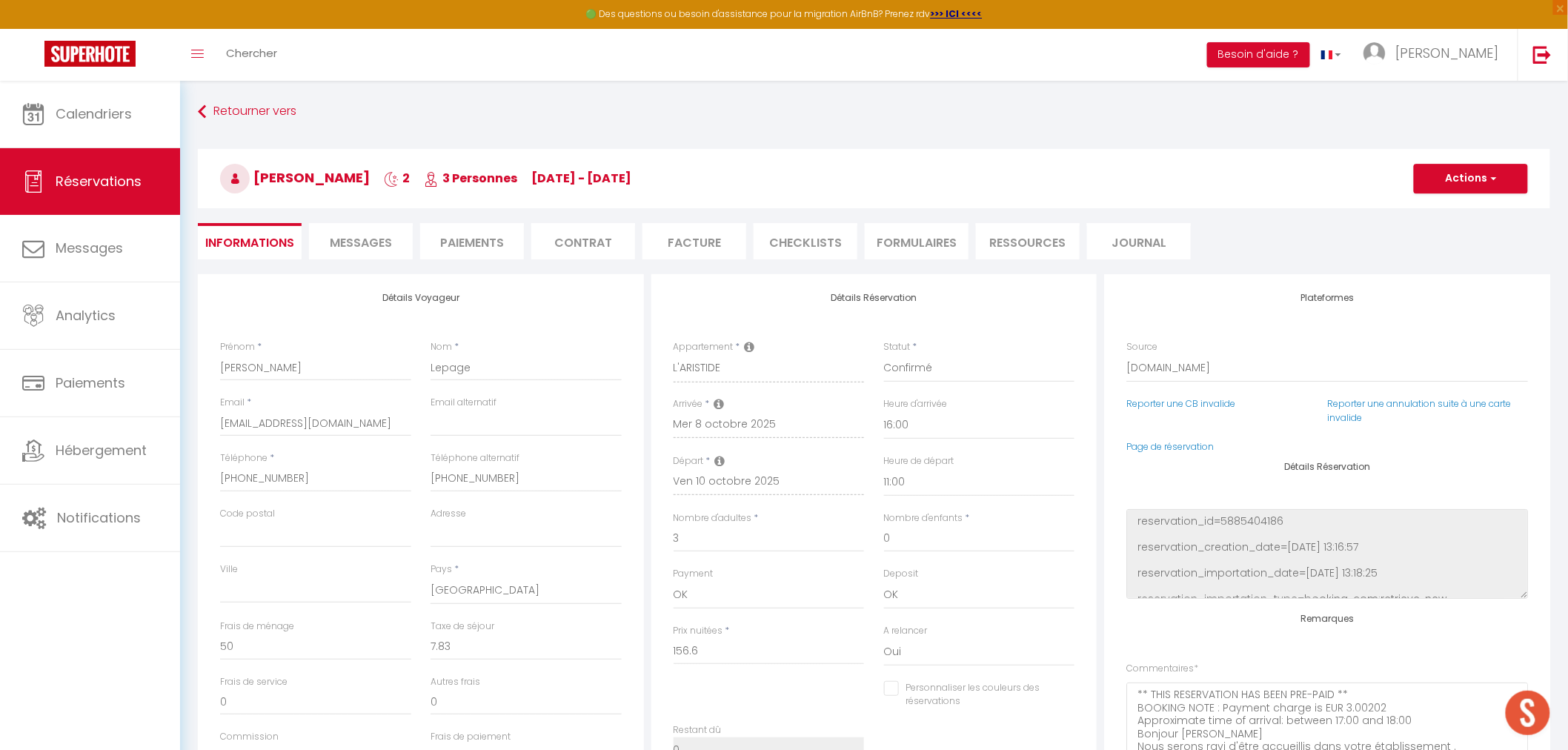
checkbox input "false"
click at [1465, 174] on button "Actions" at bounding box center [1472, 179] width 114 height 30
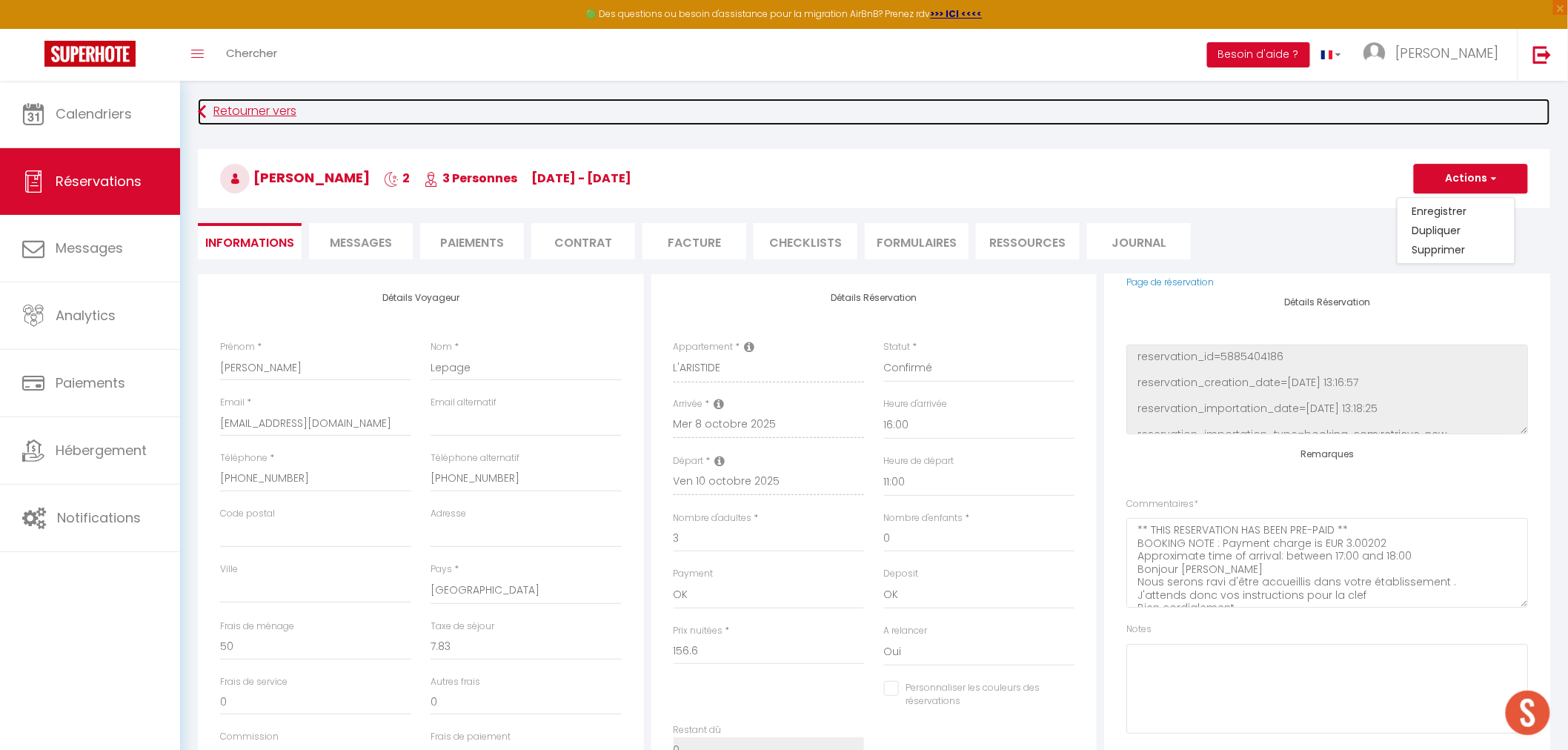
click at [926, 116] on link "Retourner vers" at bounding box center [875, 111] width 1353 height 27
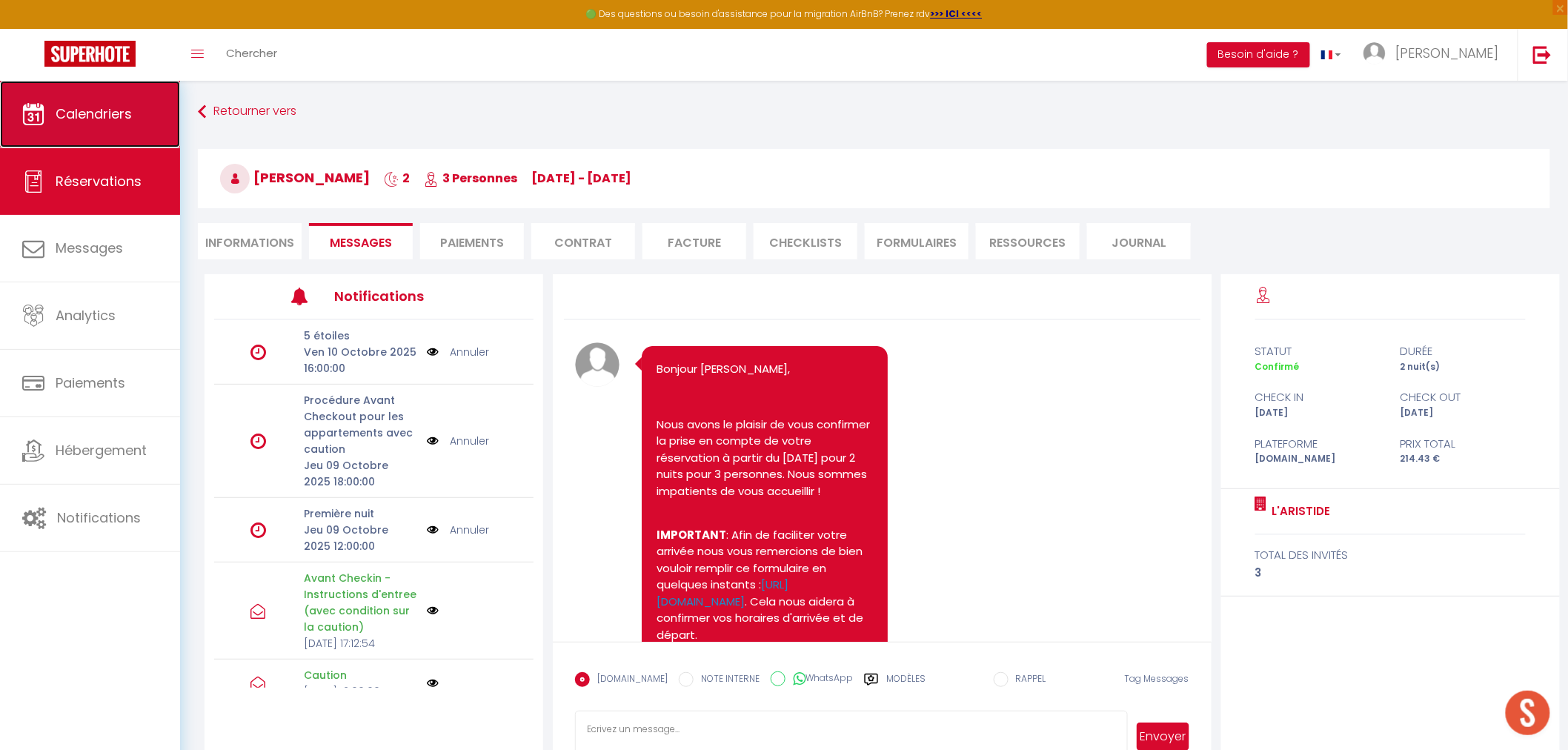
click at [109, 114] on span "Calendriers" at bounding box center [94, 114] width 77 height 19
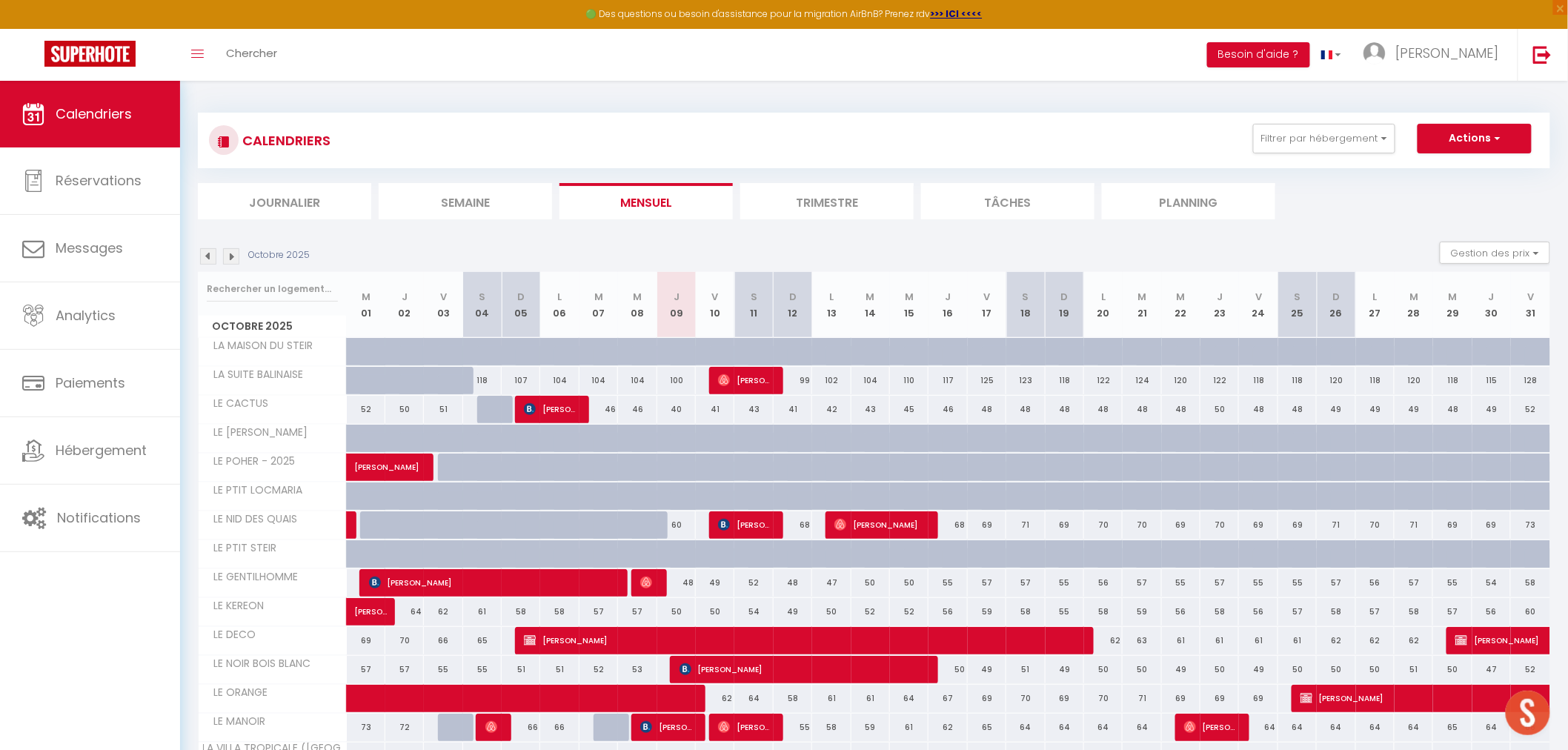
click at [299, 181] on div "CALENDRIERS Filtrer par hébergement Tous LA MAISON DU STEIR LE PTIT LOCMARIA LE…" at bounding box center [875, 166] width 1353 height 107
click at [307, 198] on li "Journalier" at bounding box center [284, 201] width 173 height 36
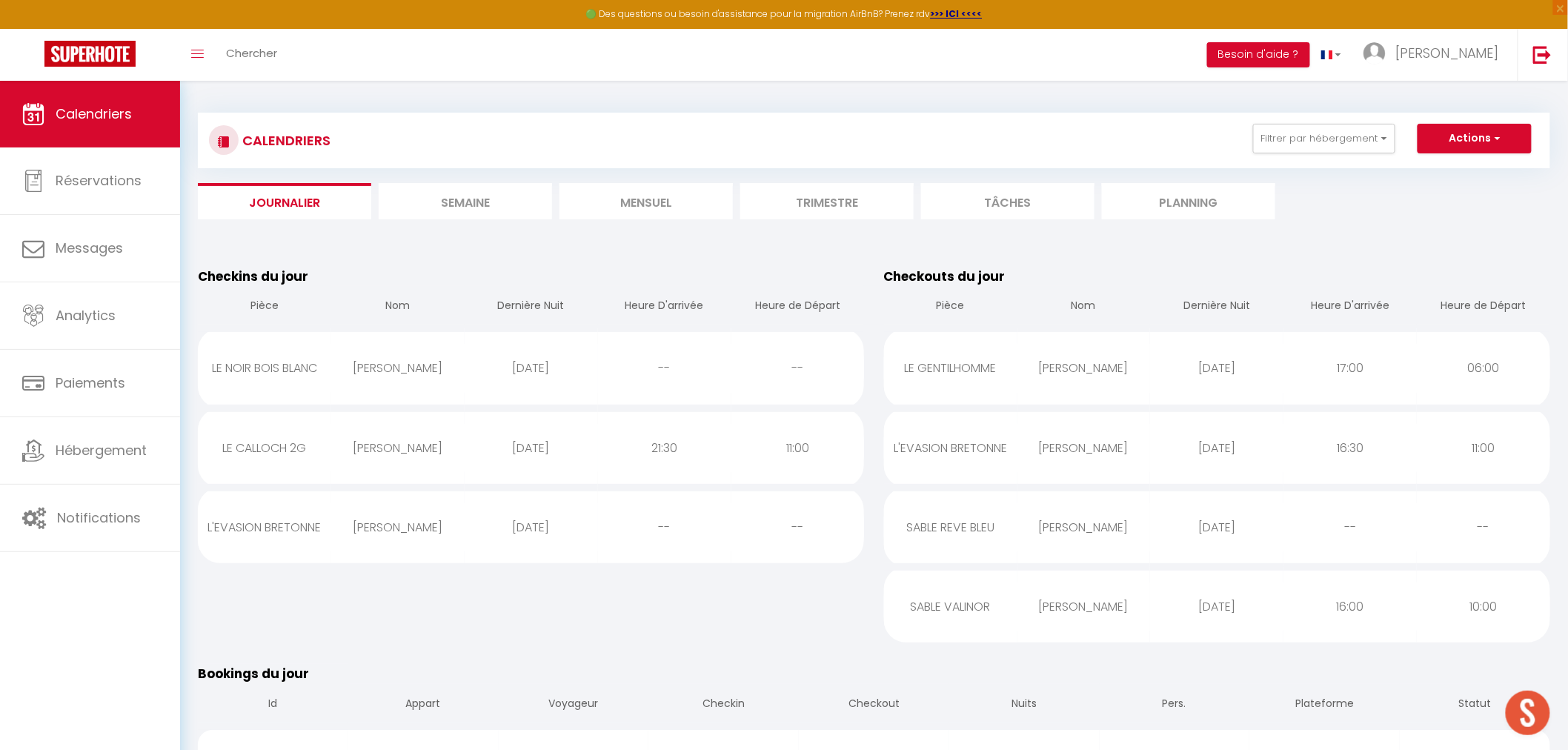
drag, startPoint x: 661, startPoint y: 613, endPoint x: 640, endPoint y: 609, distance: 21.4
click at [661, 613] on div "Checkins du jour Pièce Nom Dernière Nuit Heure D'arrivée Heure de Départ LE NOI…" at bounding box center [531, 454] width 687 height 397
click at [1135, 530] on div "[PERSON_NAME]" at bounding box center [1084, 526] width 134 height 48
select select "0"
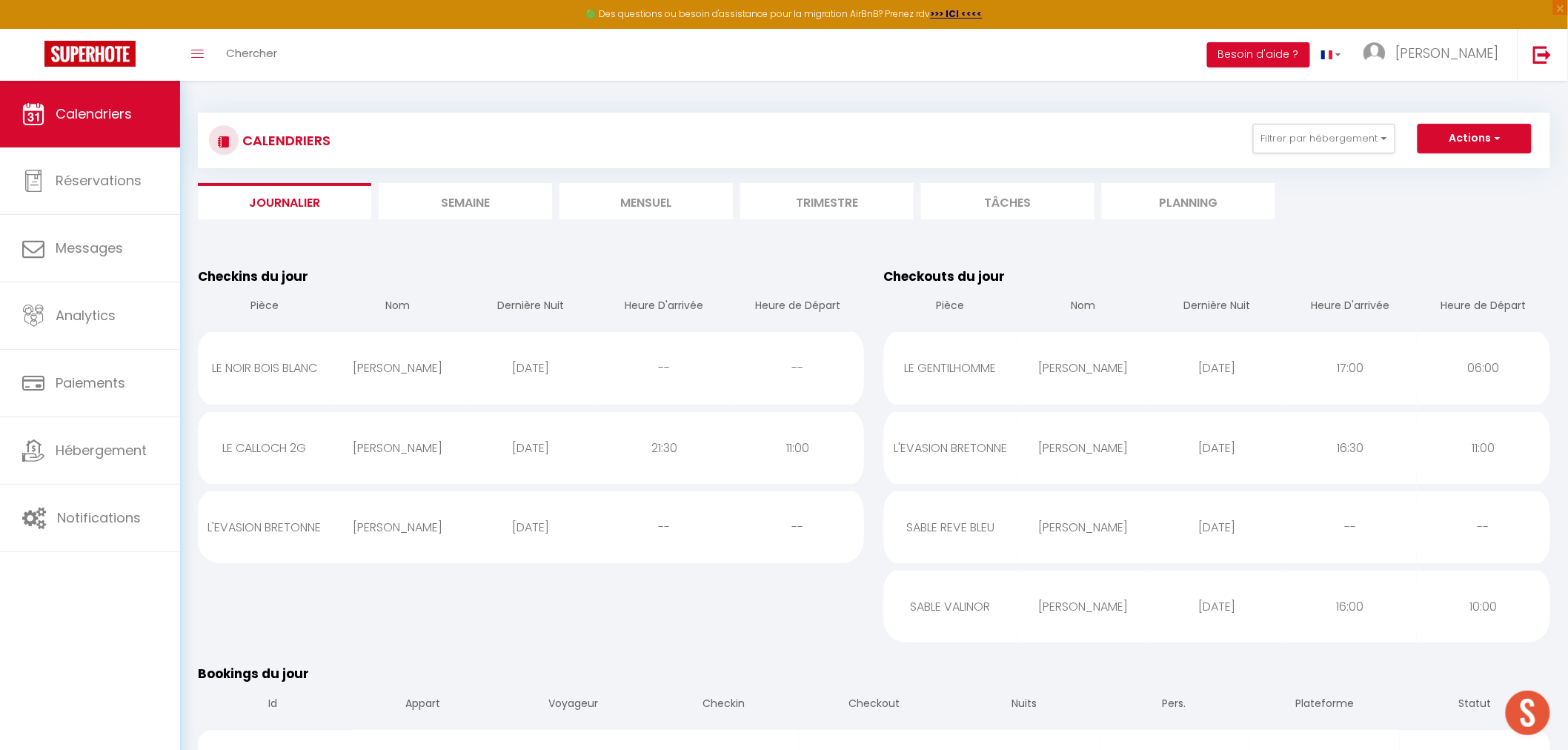
select select "1"
select select
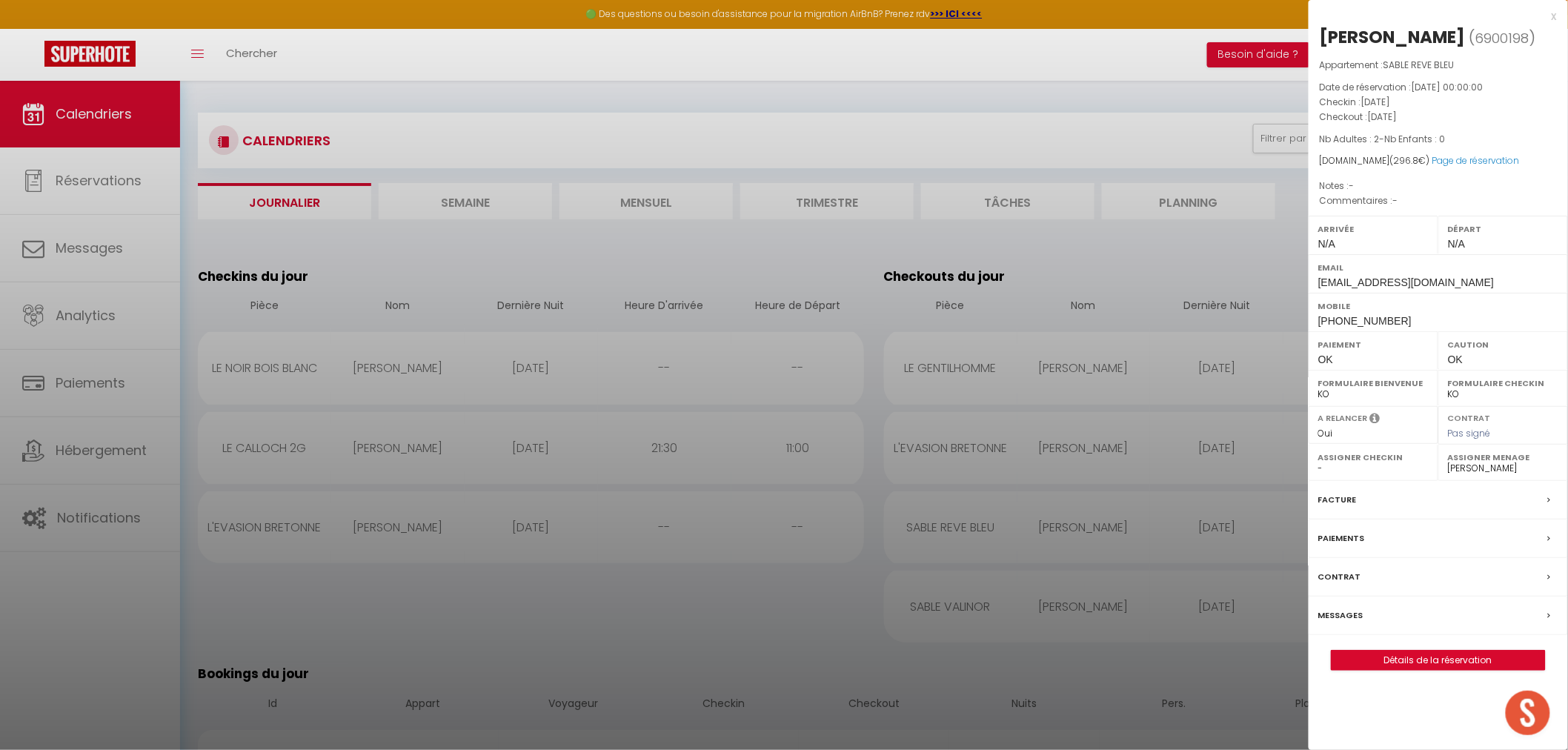
click at [1090, 617] on div at bounding box center [784, 375] width 1568 height 750
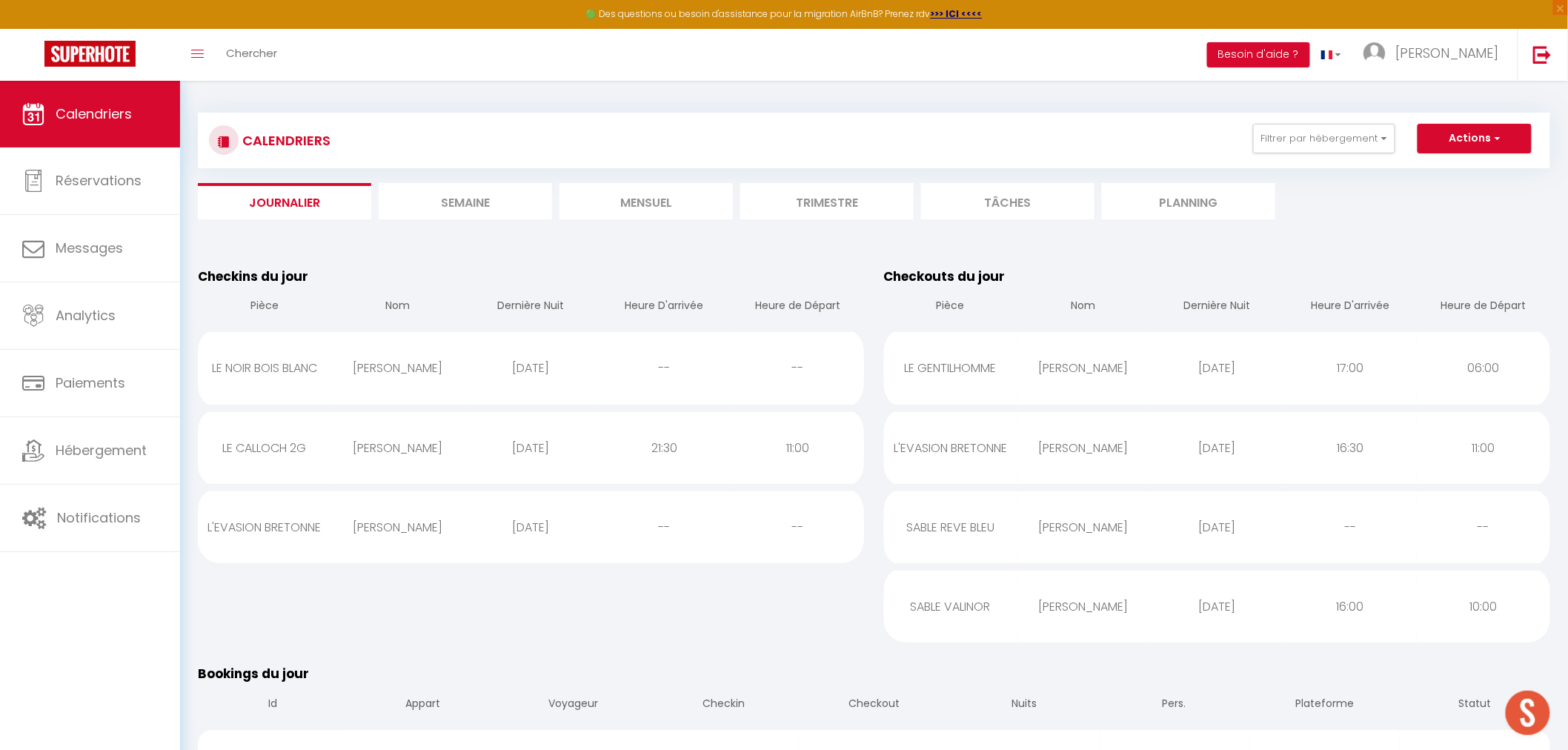
click at [1190, 613] on div "[DATE]" at bounding box center [1217, 606] width 134 height 48
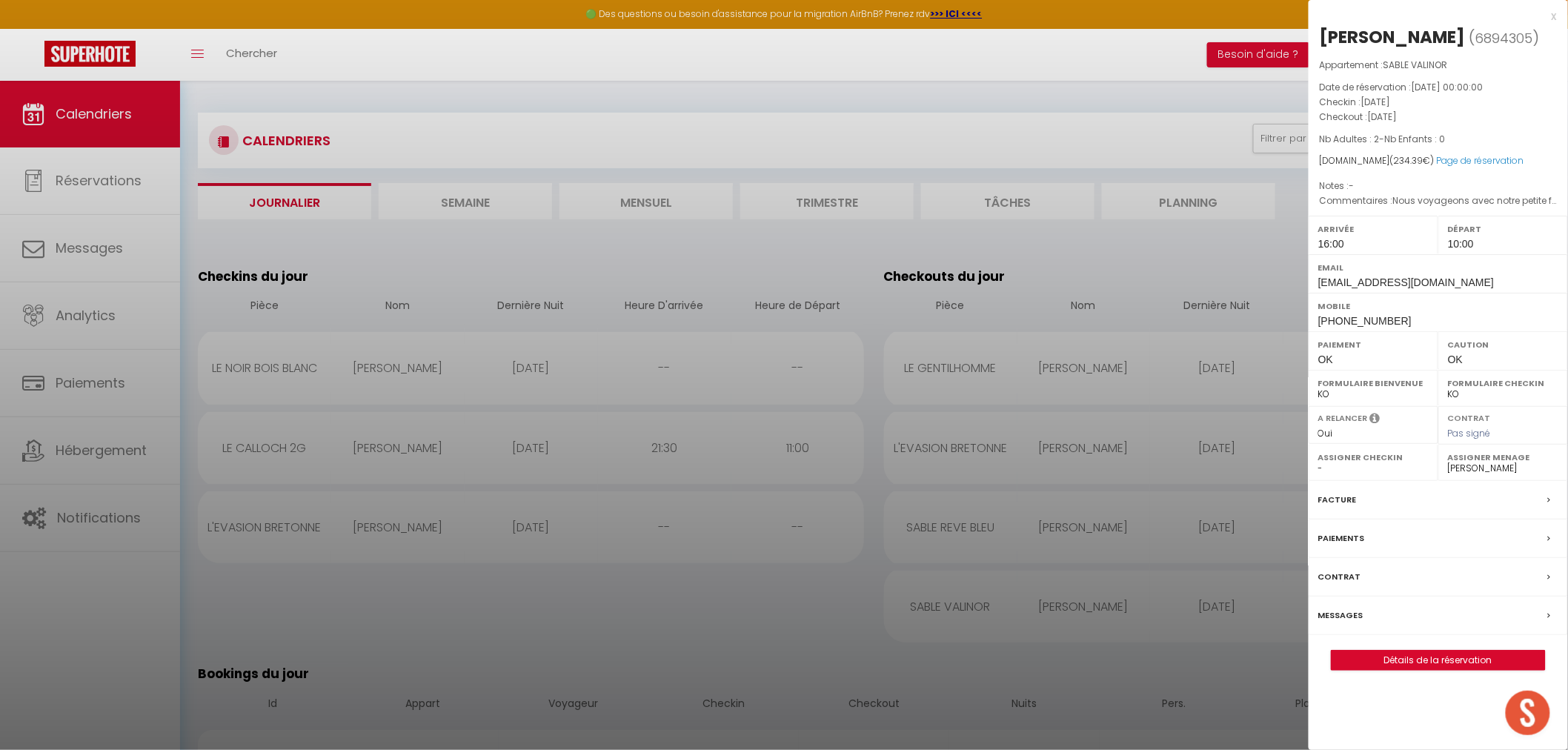
click at [1048, 430] on div at bounding box center [784, 375] width 1568 height 750
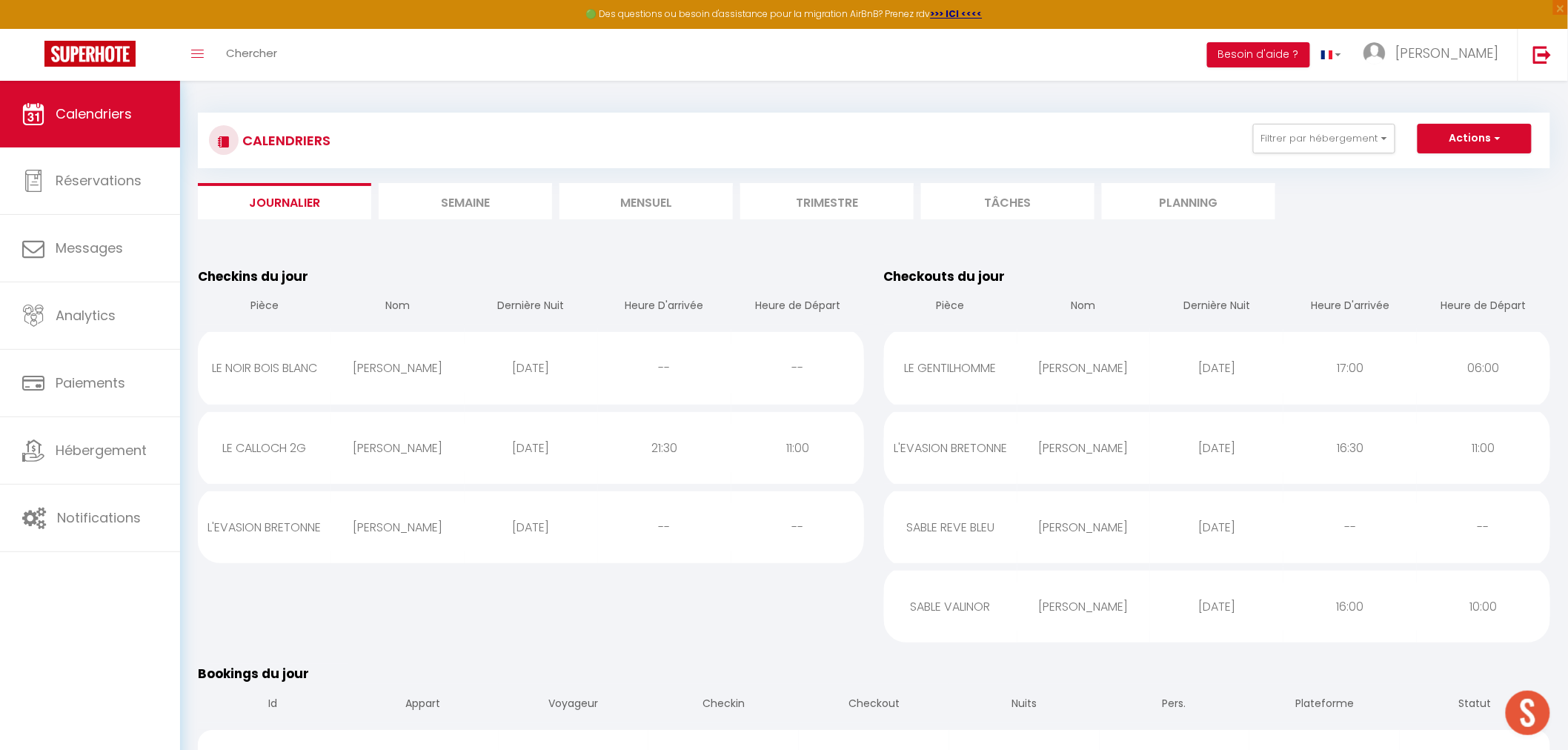
click at [1205, 449] on div "[DATE]" at bounding box center [1217, 447] width 134 height 48
select select "35679"
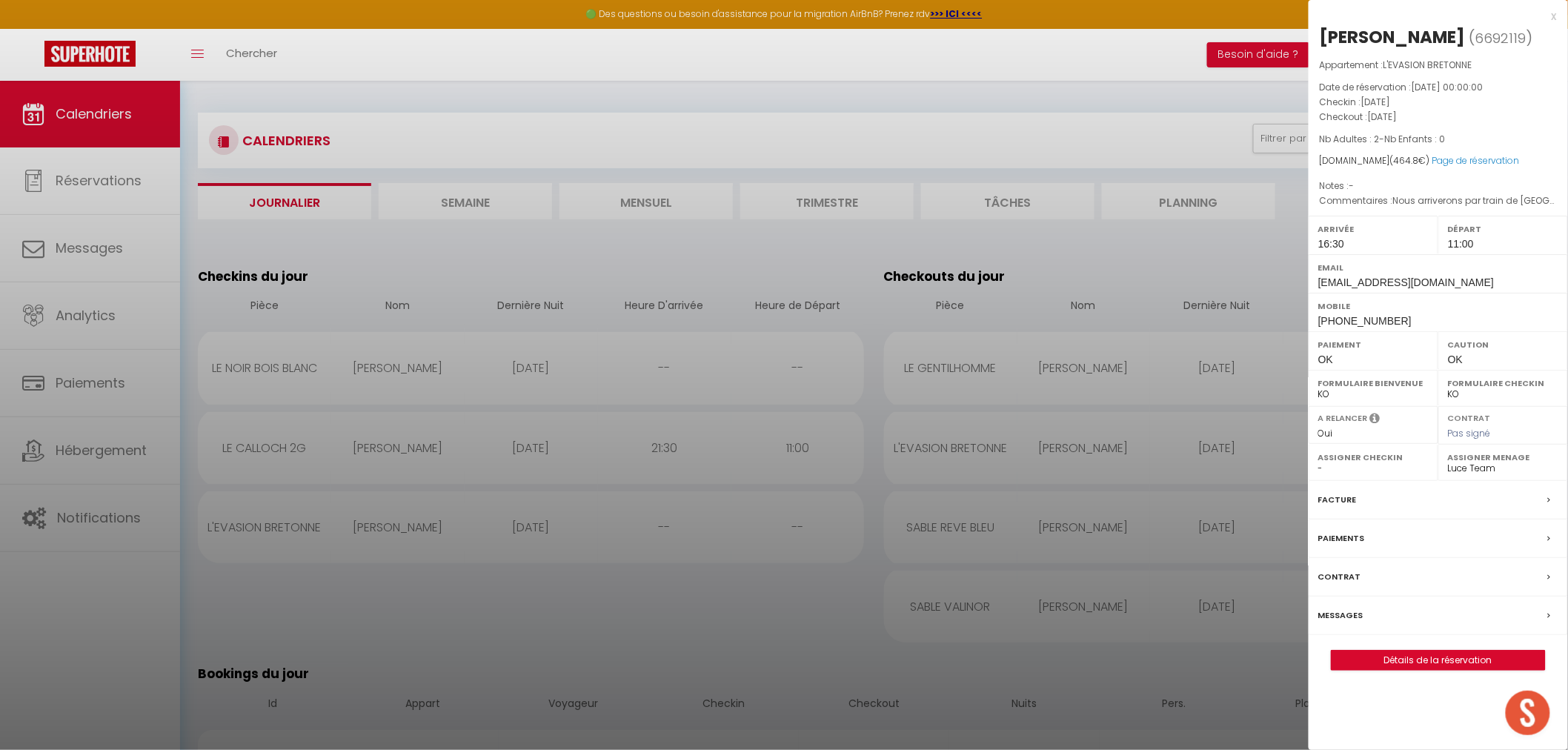
click at [1149, 329] on div at bounding box center [784, 375] width 1568 height 750
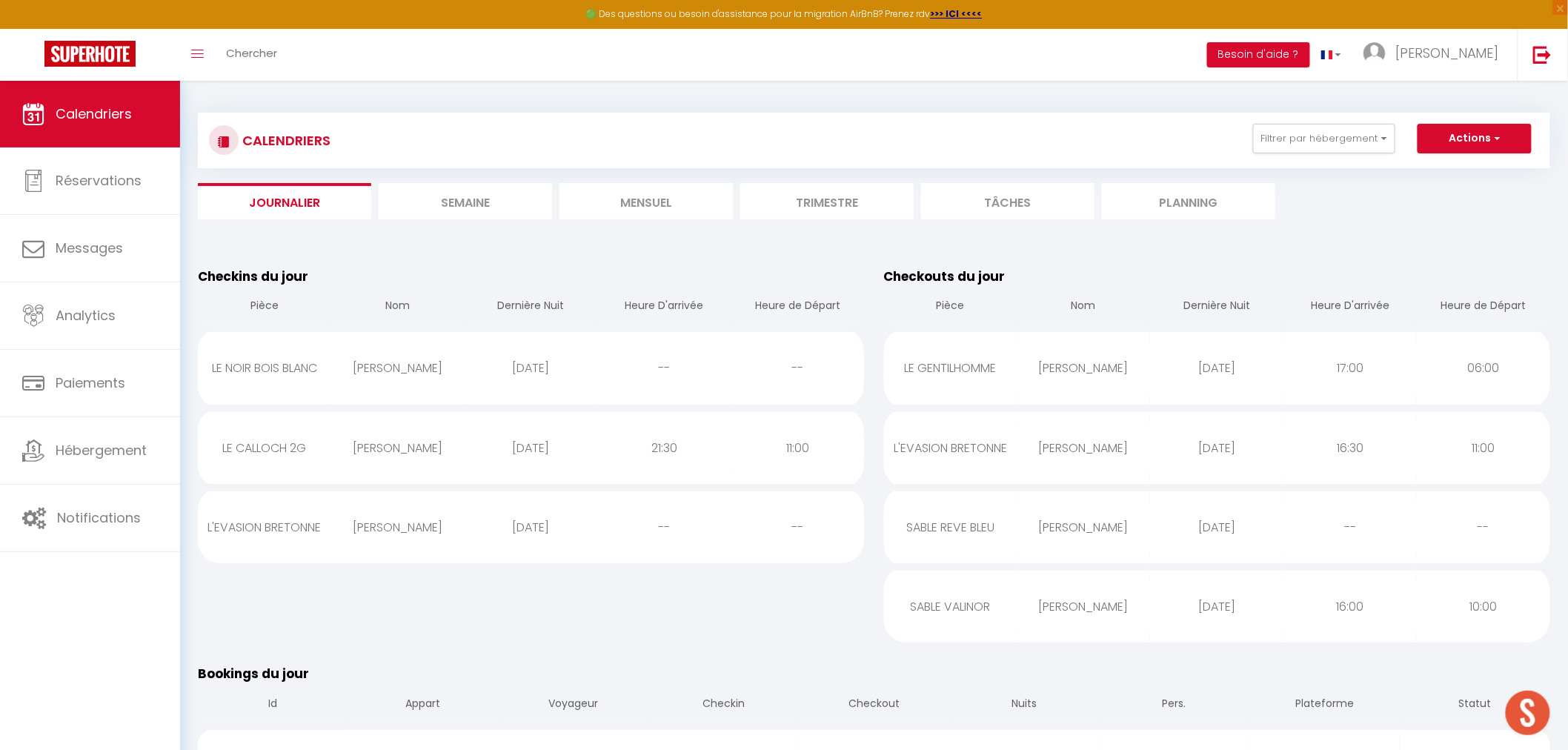
click at [1154, 361] on div "[DATE]" at bounding box center [1217, 368] width 134 height 48
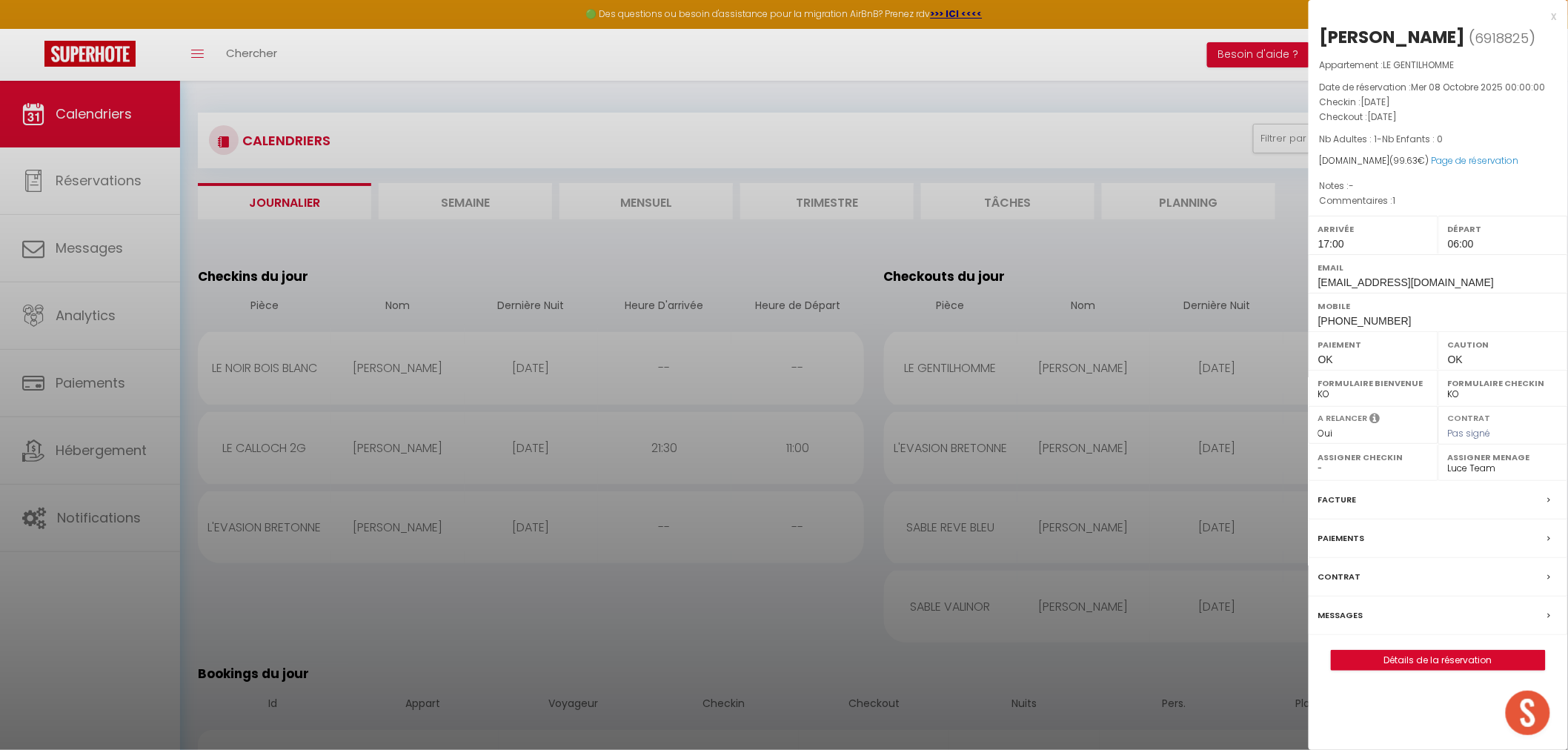
click at [1154, 361] on div at bounding box center [784, 375] width 1568 height 750
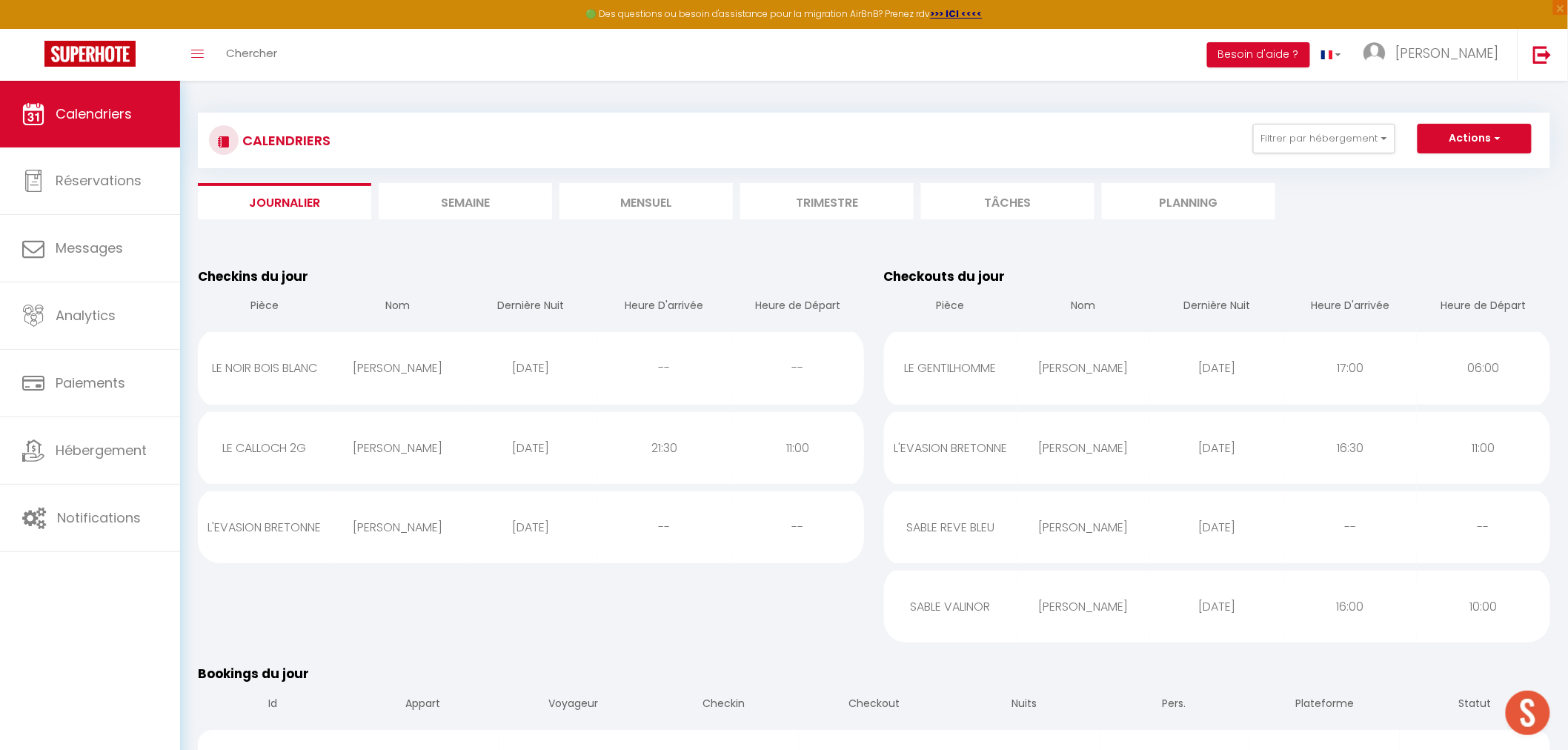
click at [714, 645] on div "Checkins du jour Pièce Nom Dernière Nuit Heure D'arrivée Heure de Départ LE NOI…" at bounding box center [531, 454] width 687 height 397
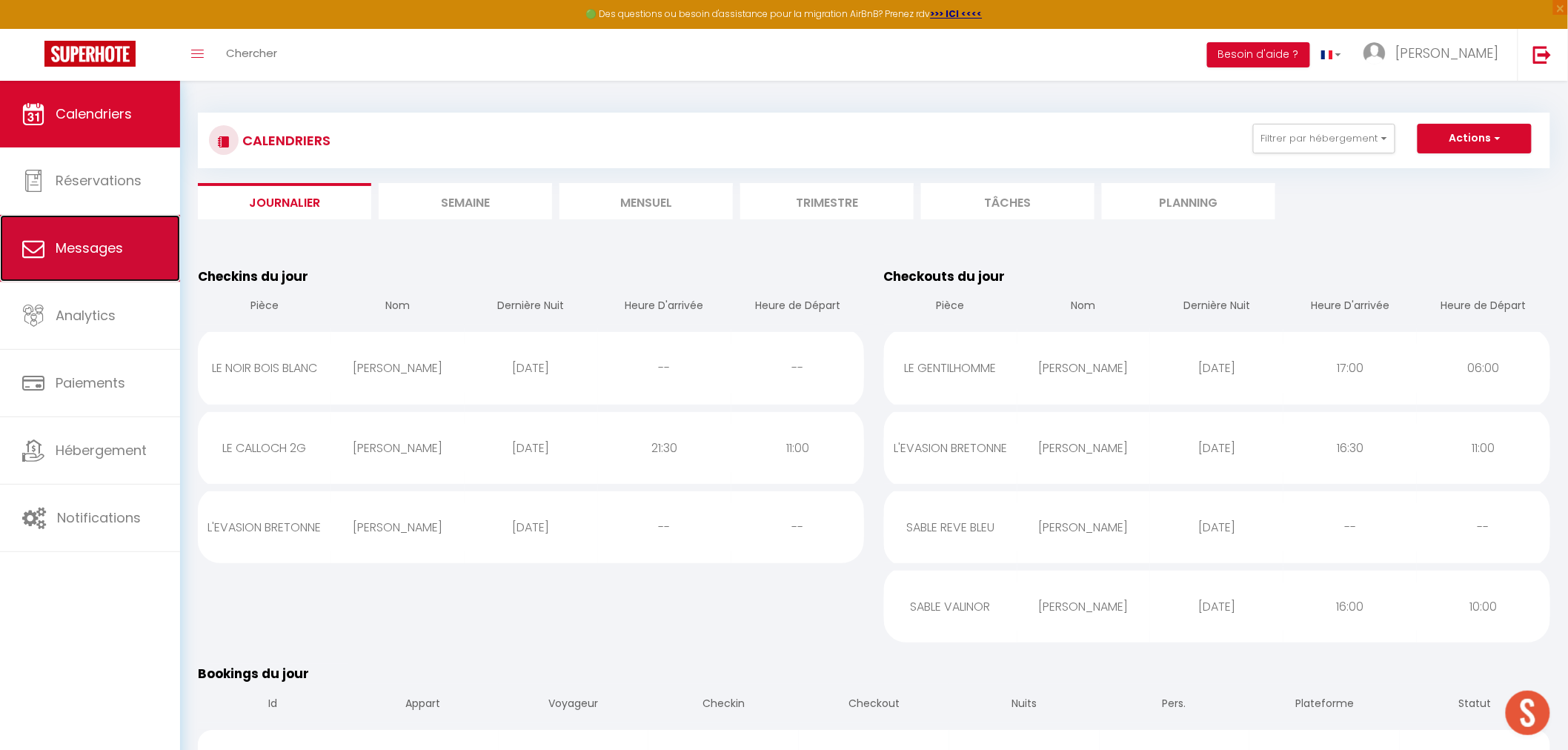
click at [107, 269] on link "Messages" at bounding box center [90, 248] width 181 height 66
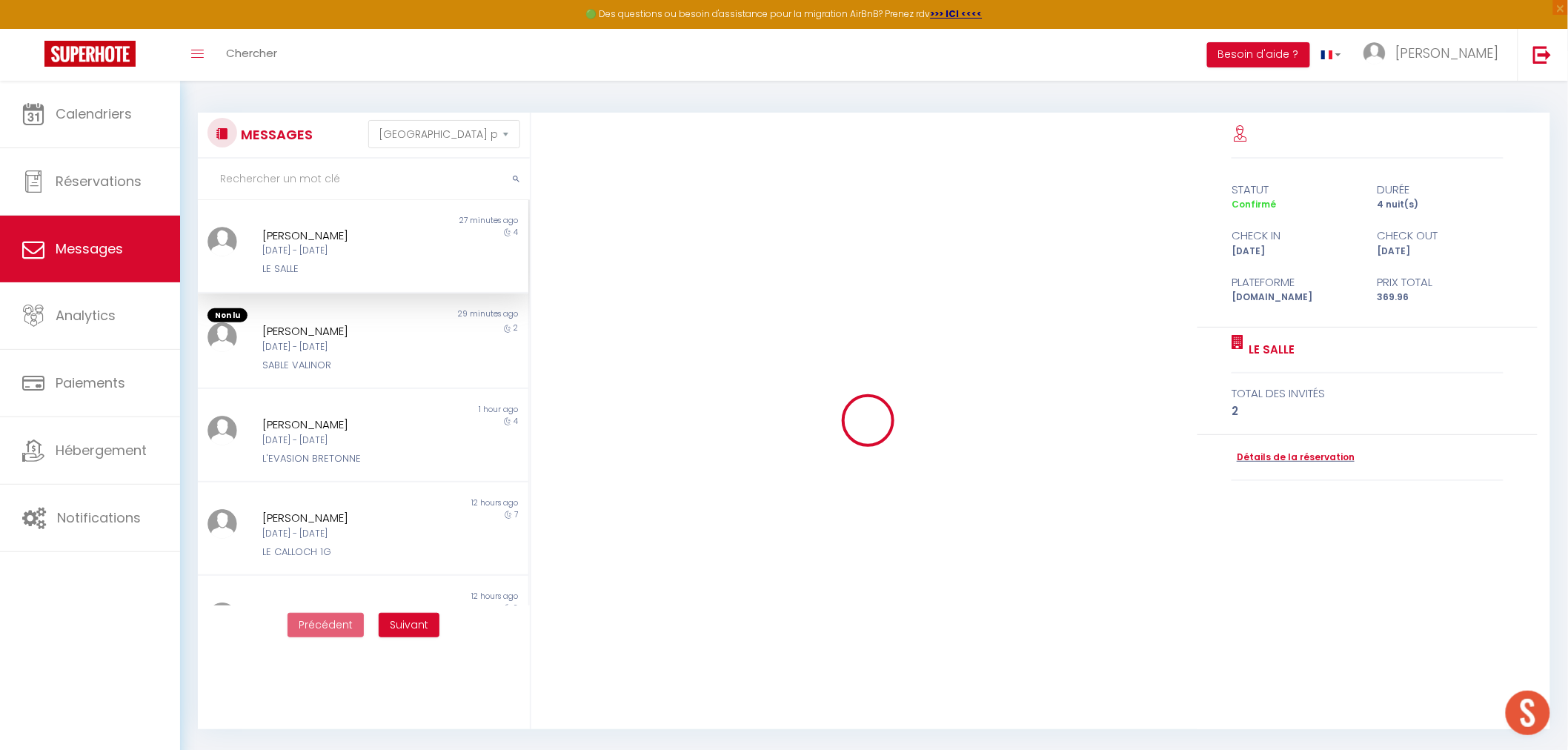
scroll to position [1462, 0]
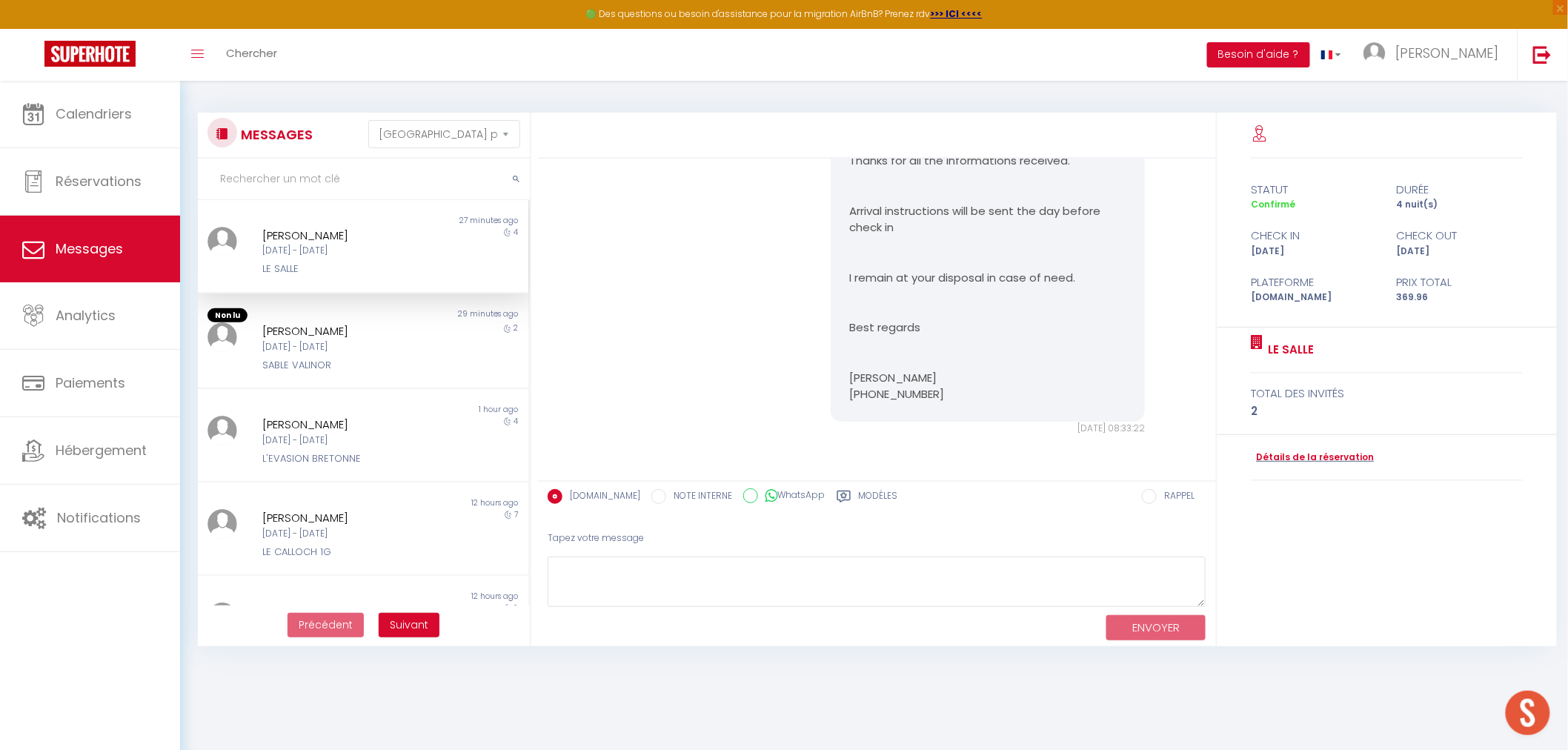
click at [322, 251] on div "[DATE] - [DATE]" at bounding box center [348, 251] width 173 height 14
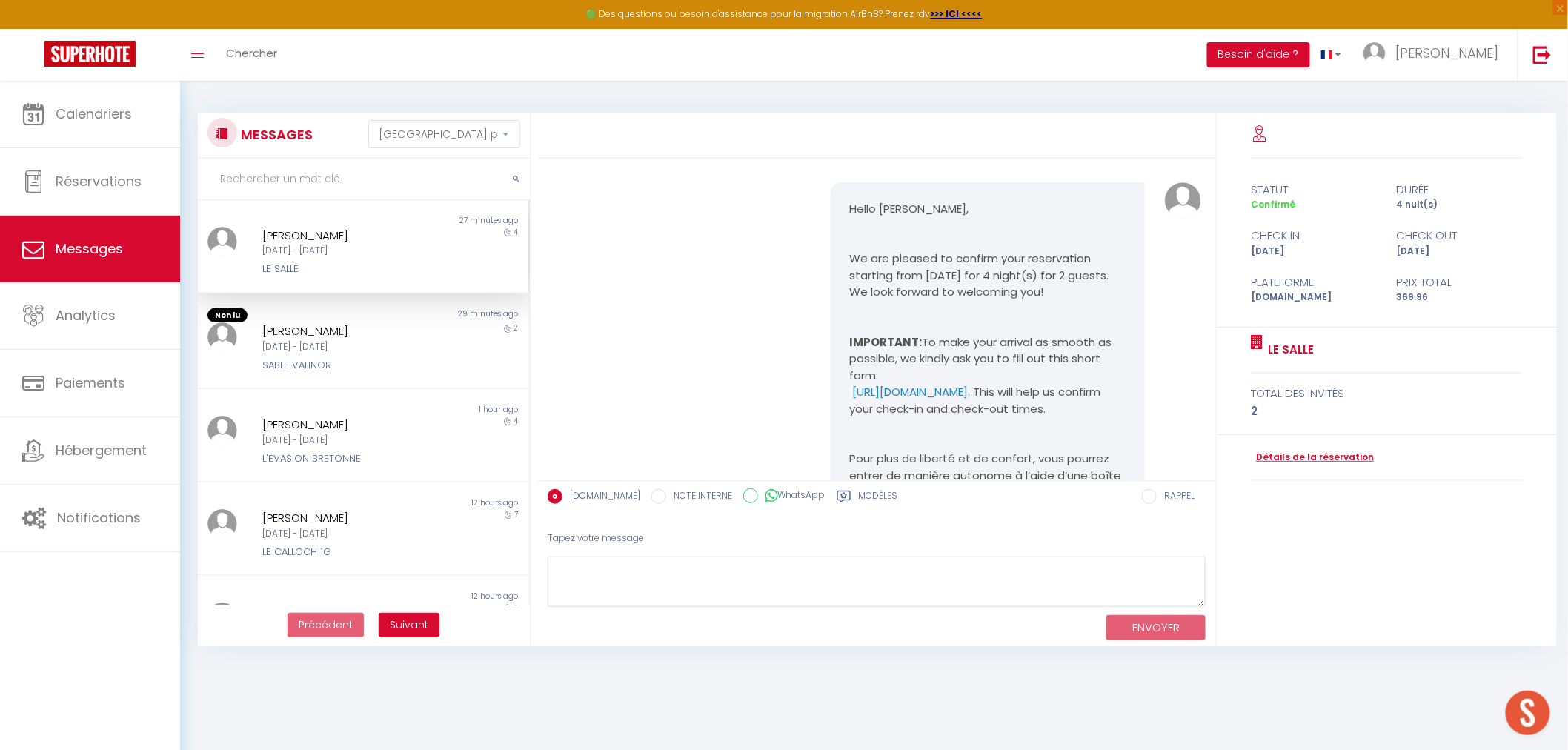
scroll to position [0, 0]
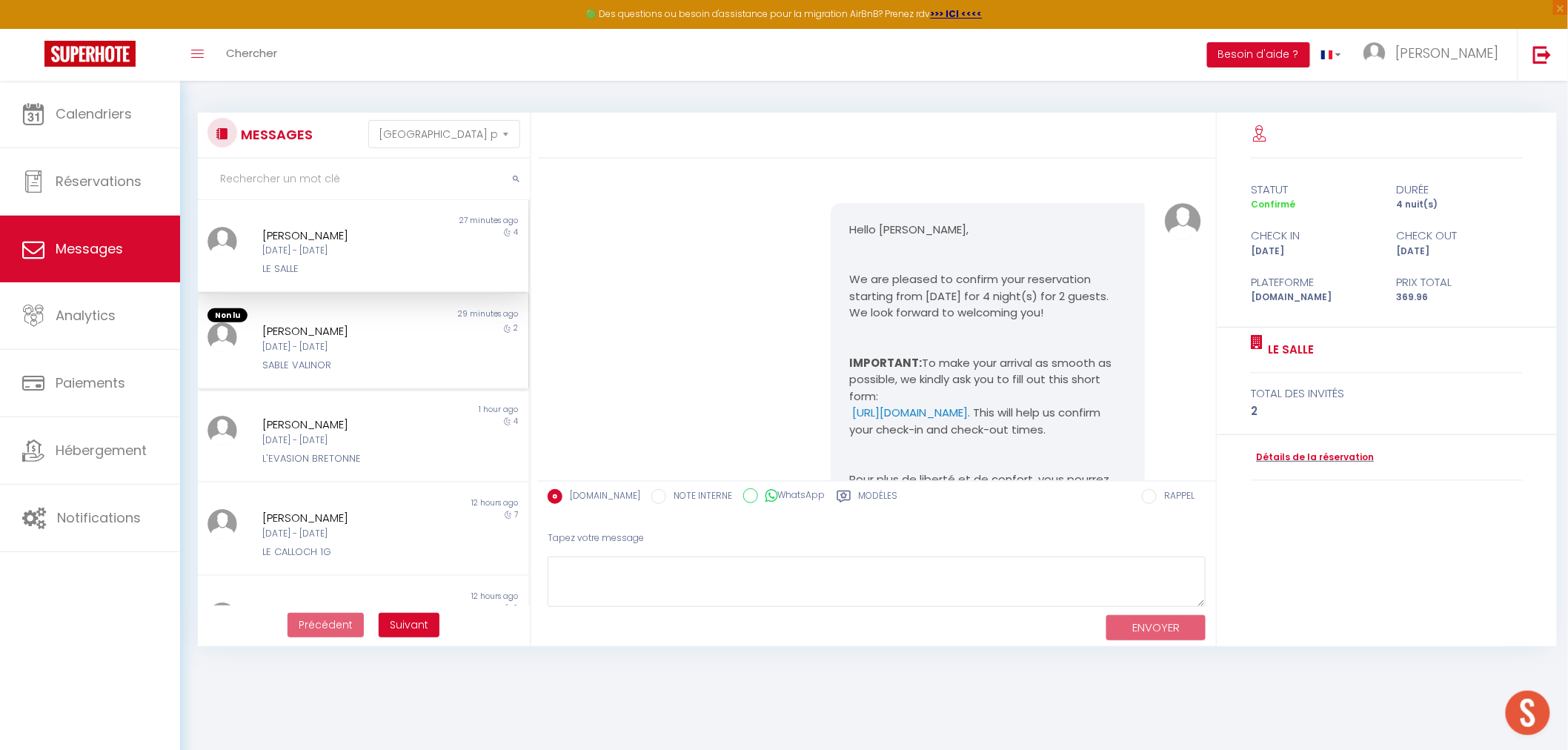
click at [305, 330] on div "[PERSON_NAME]" at bounding box center [348, 331] width 173 height 18
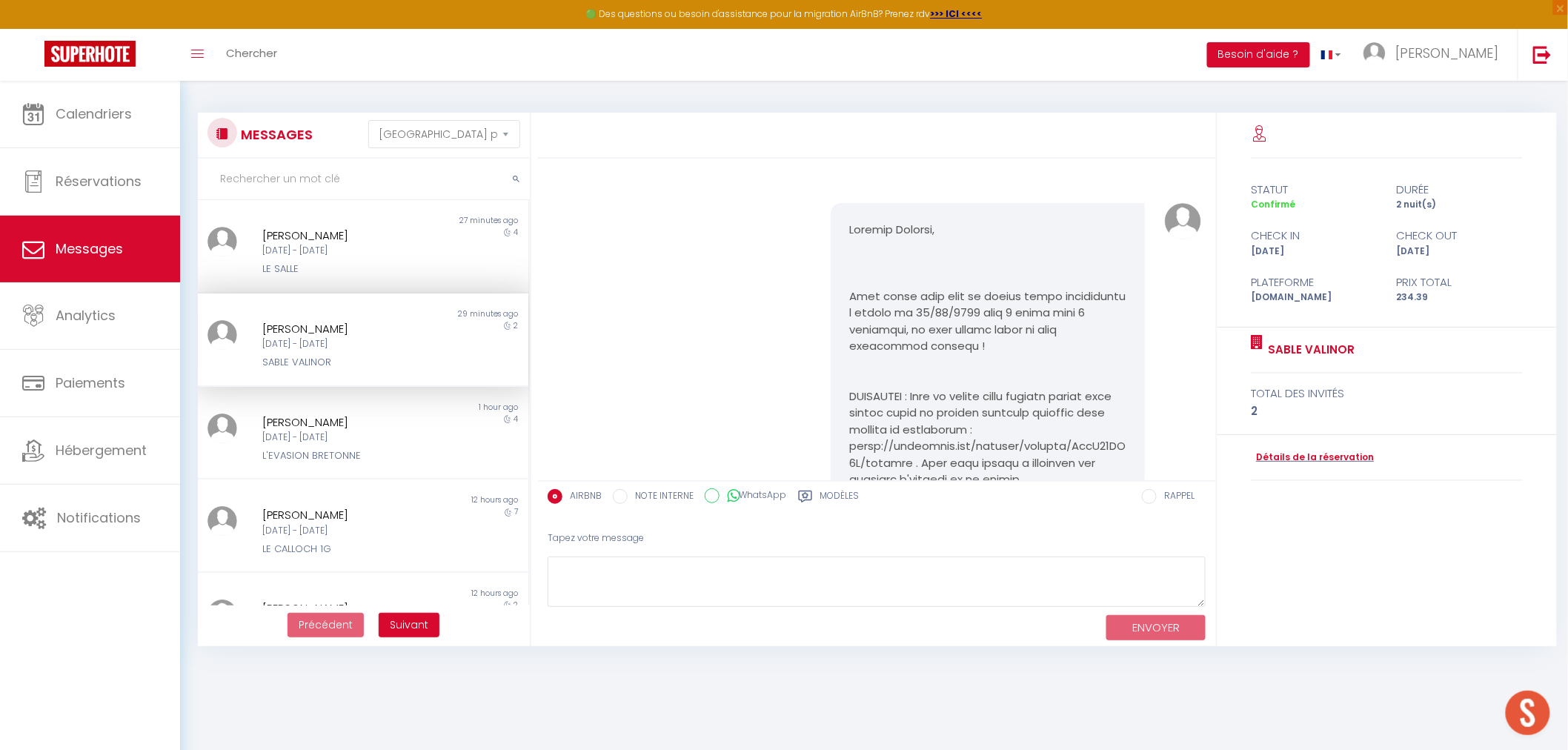
scroll to position [4544, 0]
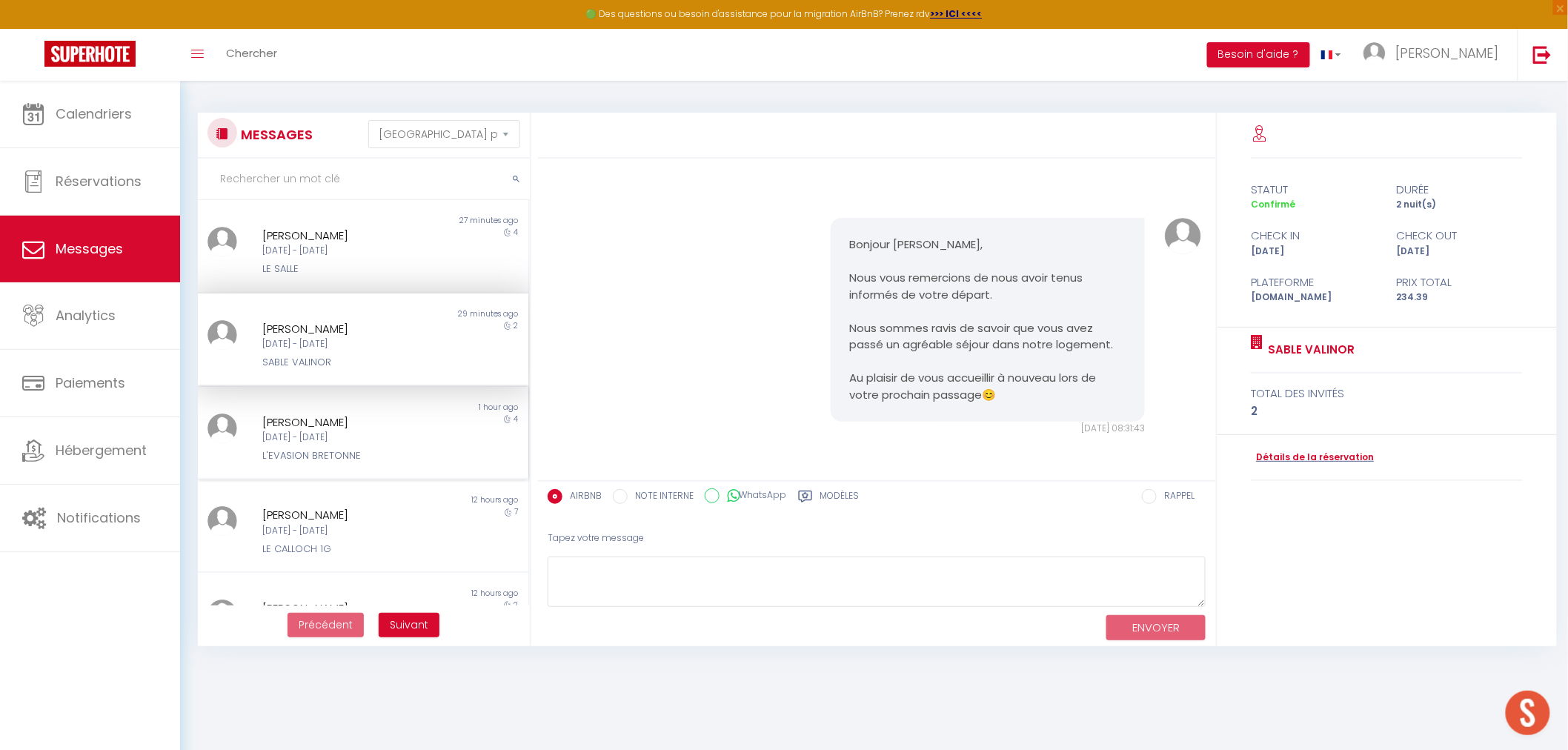
click at [314, 440] on div "[DATE] - [DATE]" at bounding box center [348, 437] width 173 height 14
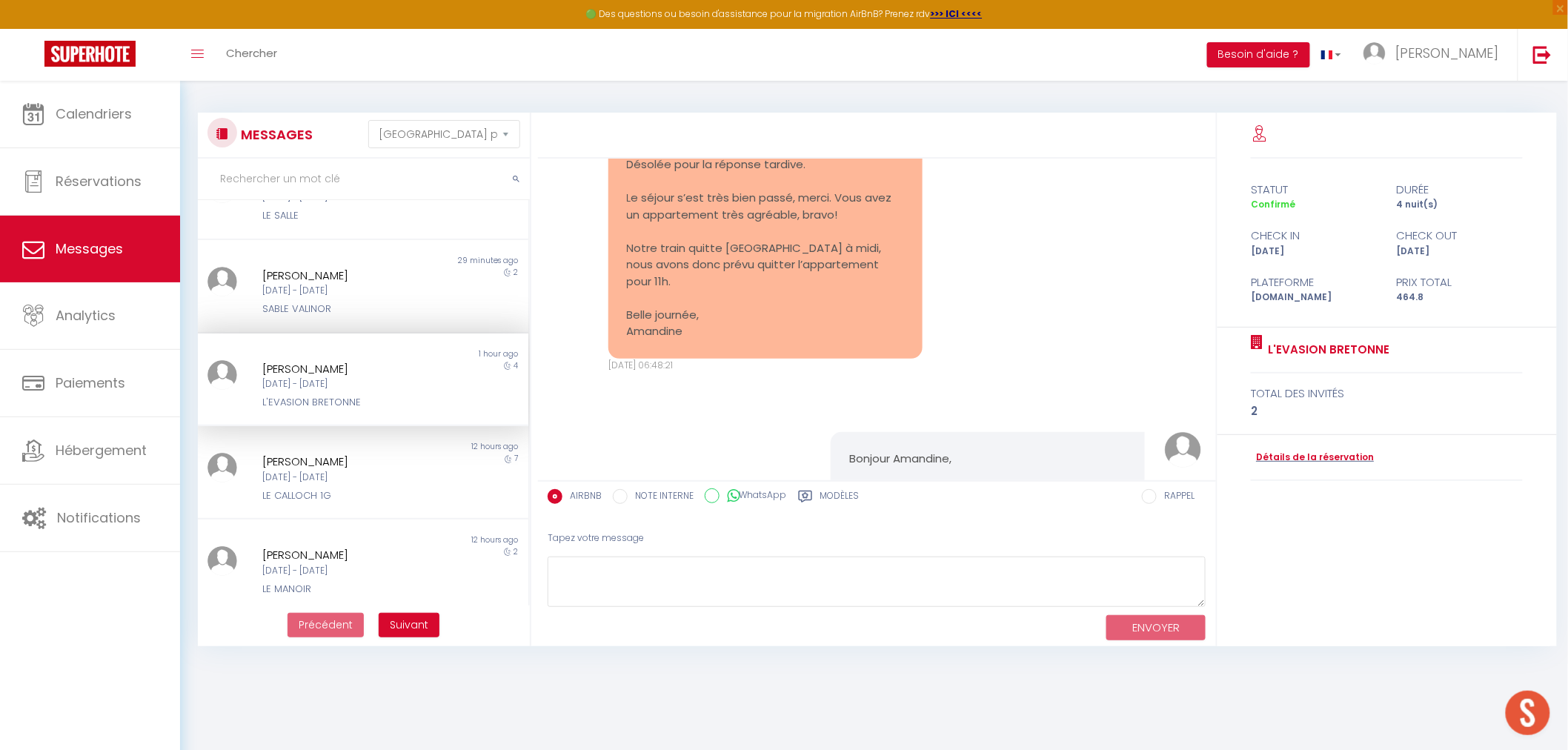
scroll to position [82, 0]
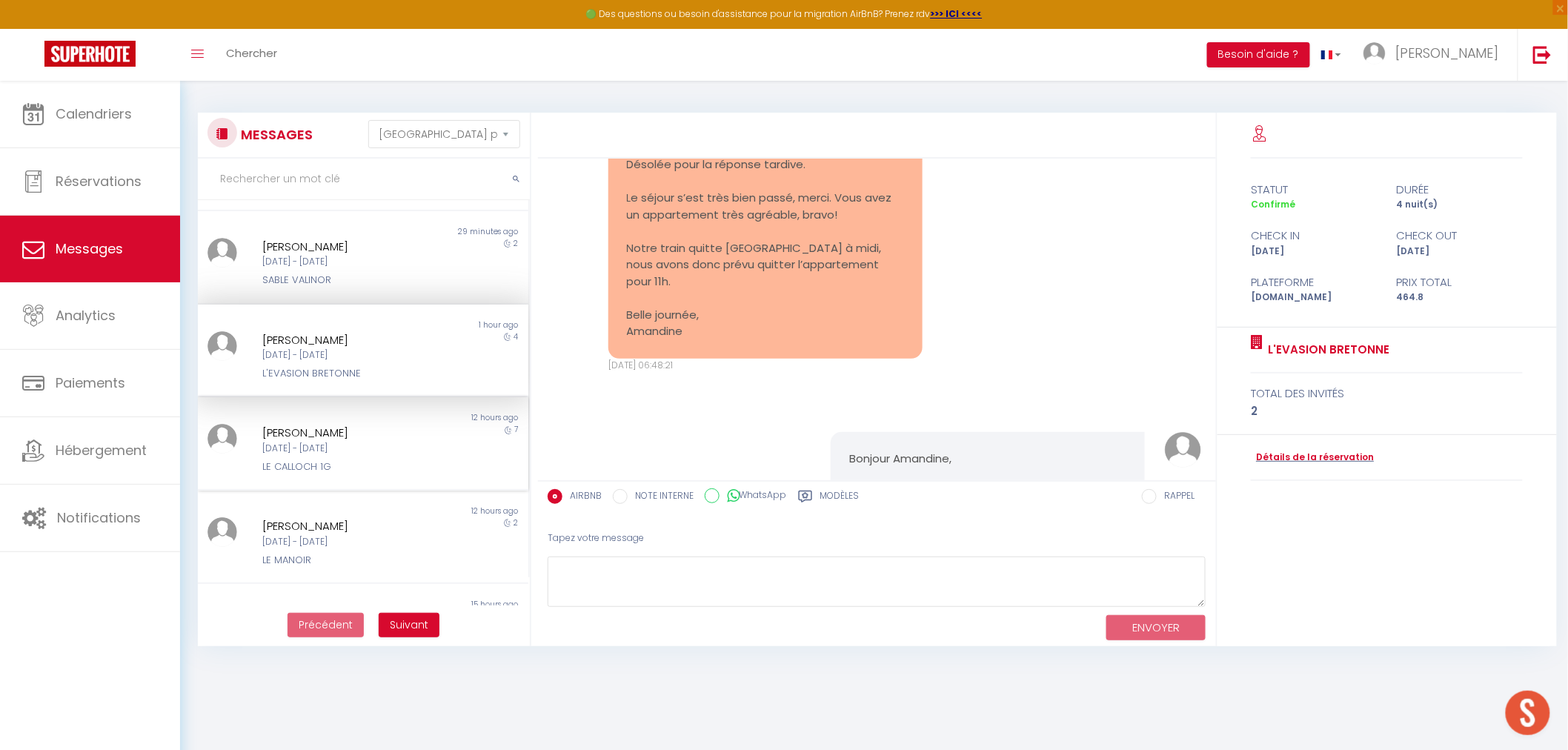
click at [370, 454] on div "[PERSON_NAME][DATE] - [DATE] LE CALLOCH 1G" at bounding box center [349, 449] width 193 height 50
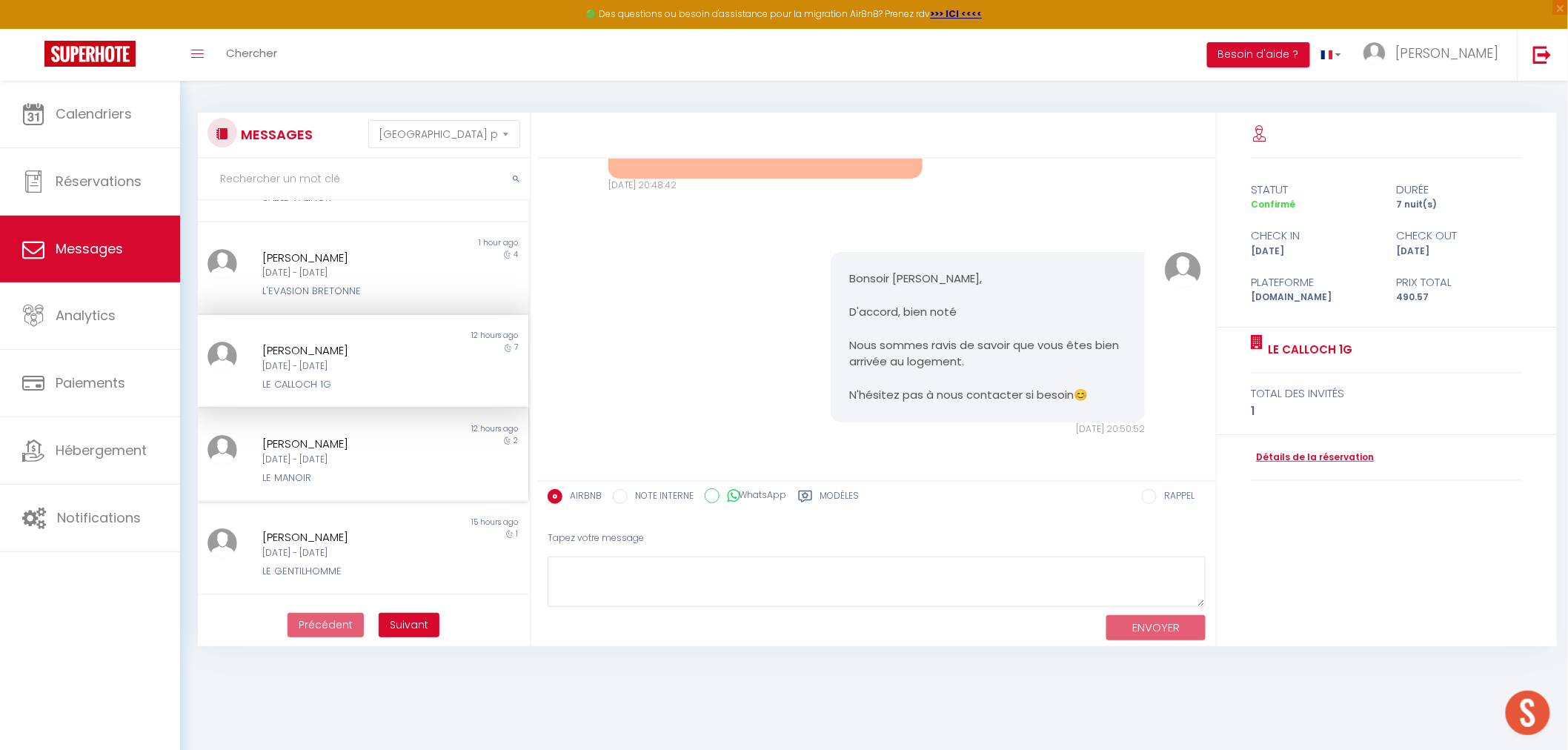
scroll to position [247, 0]
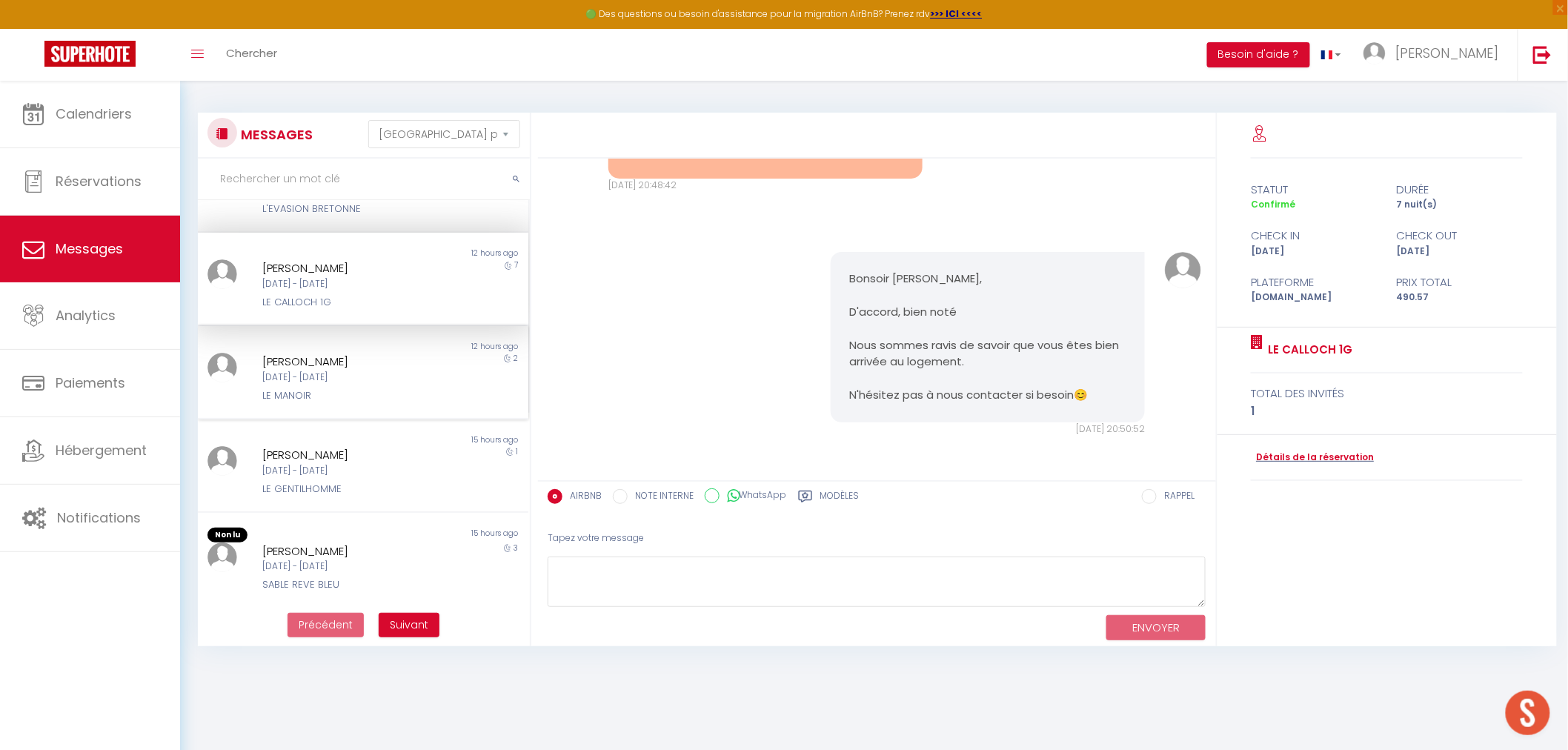
click at [341, 375] on div "[DATE] - [DATE]" at bounding box center [348, 377] width 173 height 14
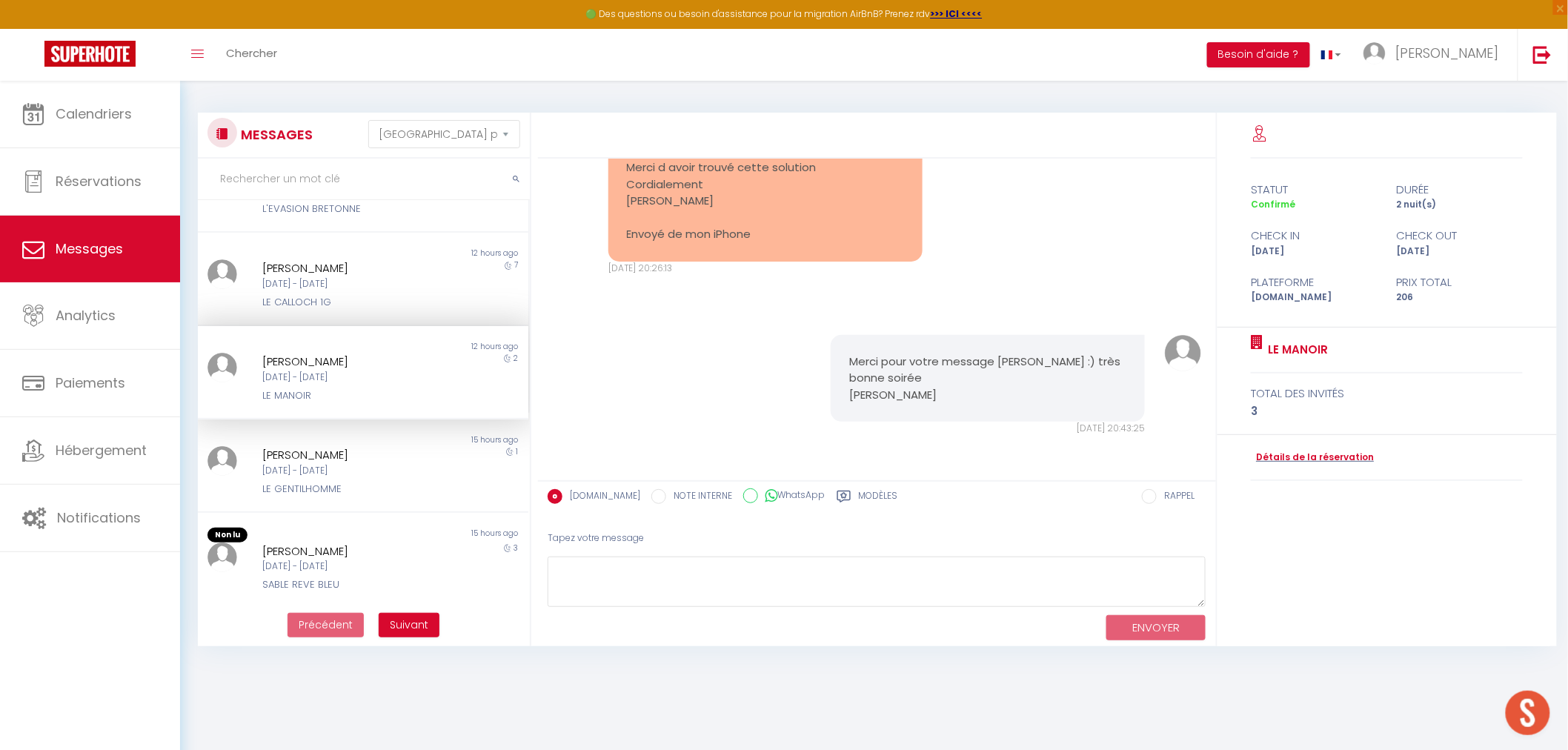
scroll to position [7389, 0]
click at [335, 490] on div "LE GENTILHOMME" at bounding box center [348, 489] width 173 height 15
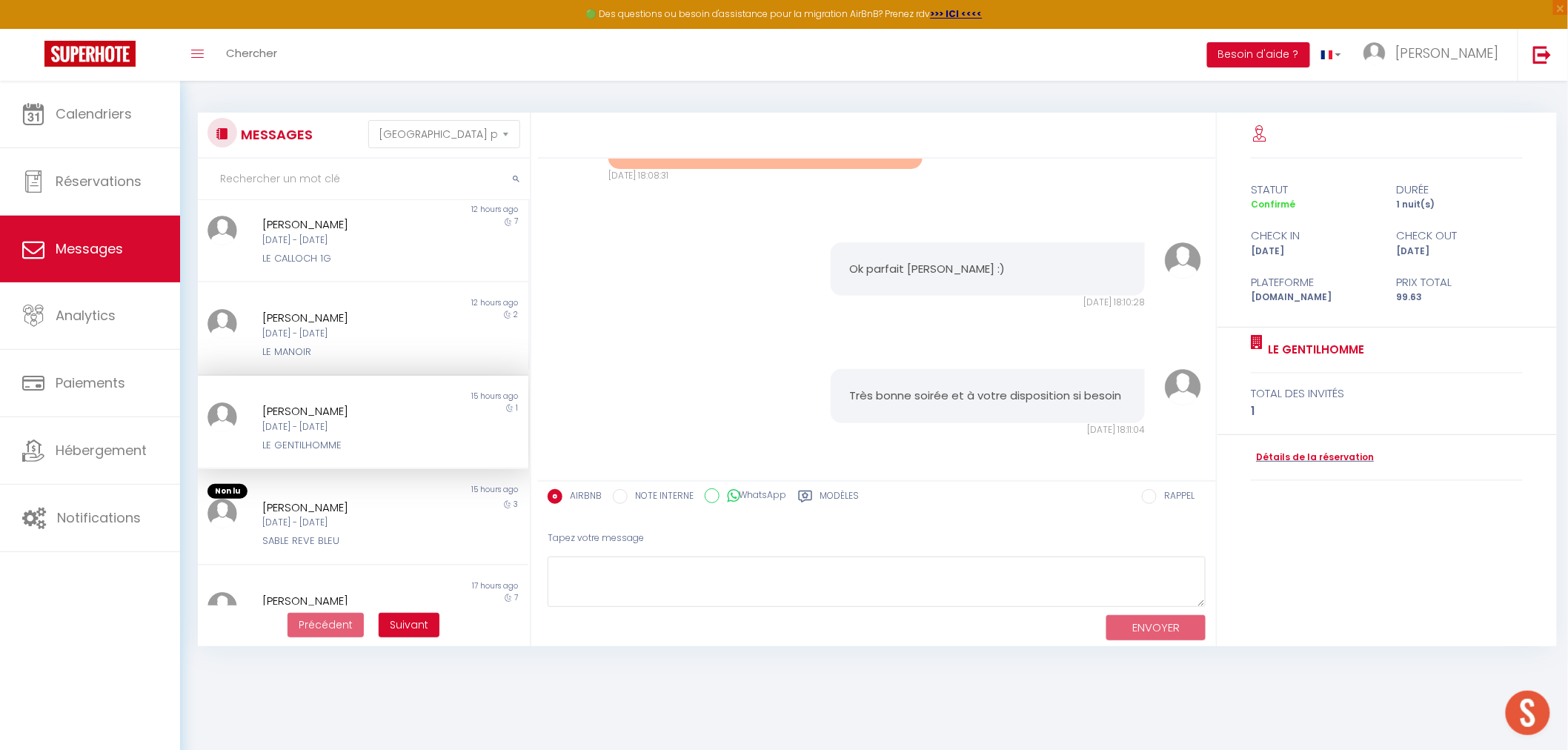
scroll to position [329, 0]
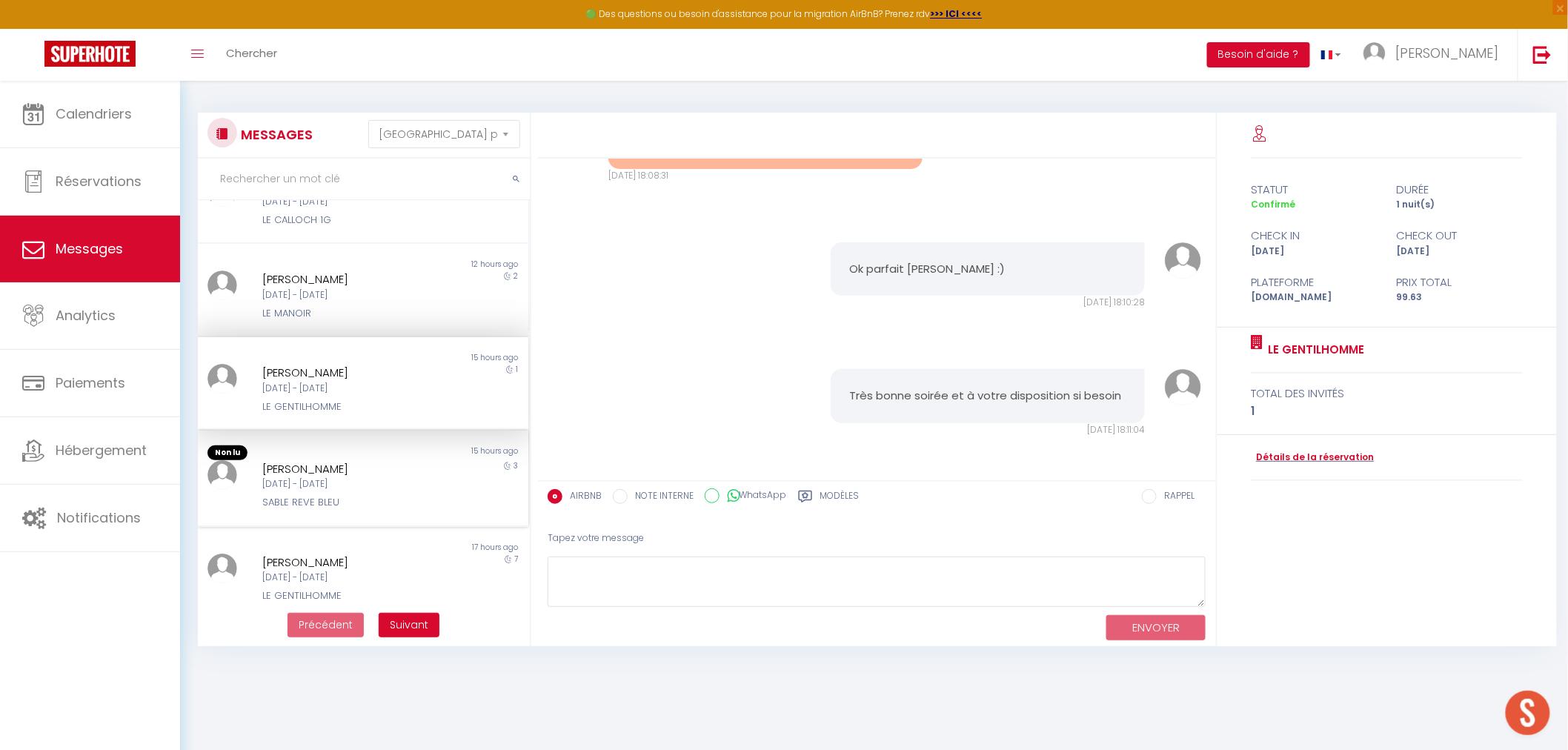
click at [336, 469] on div "[PERSON_NAME]" at bounding box center [348, 469] width 173 height 18
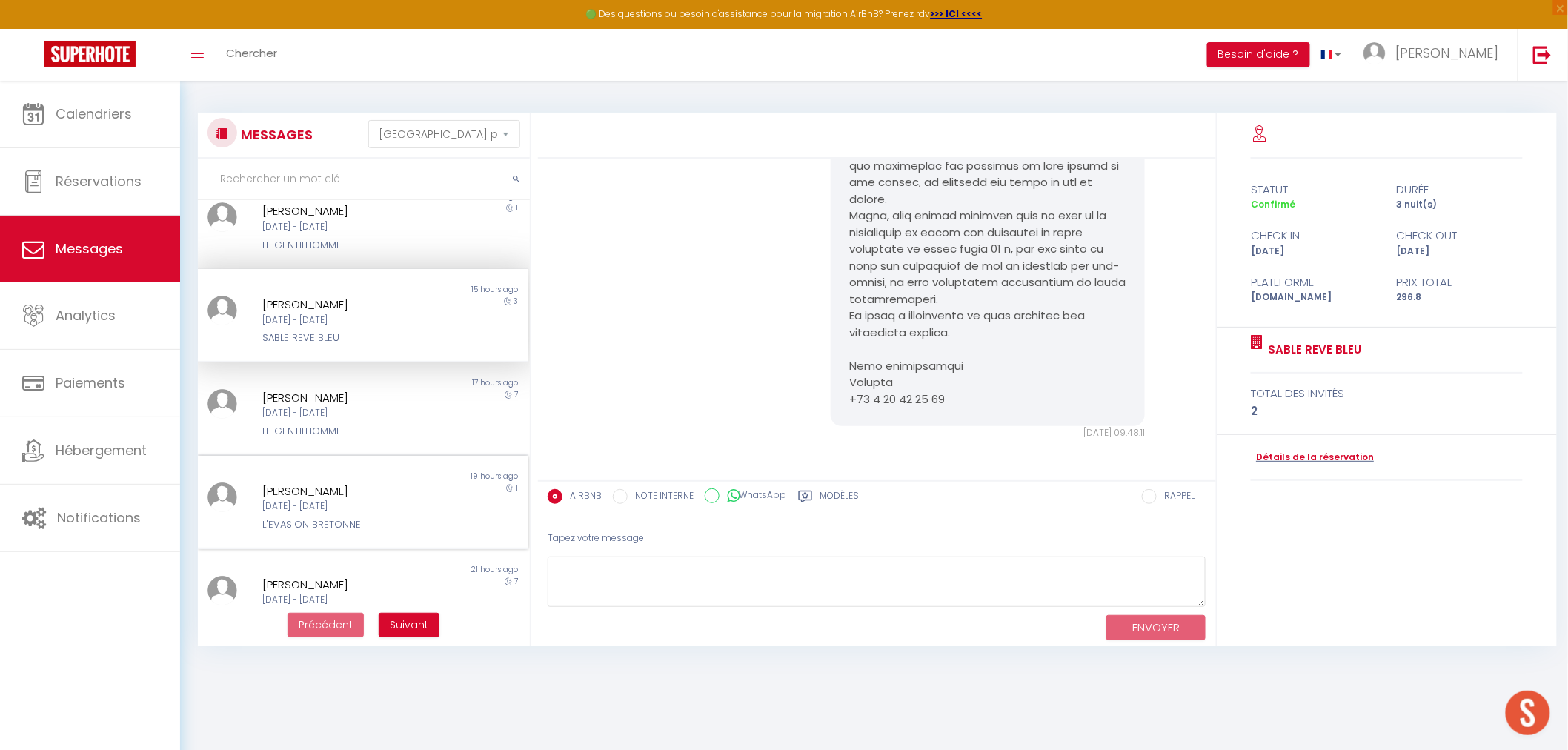
scroll to position [494, 0]
click at [327, 412] on div "[PERSON_NAME] [DATE] - [DATE] LE GENTILHOMME" at bounding box center [349, 411] width 193 height 50
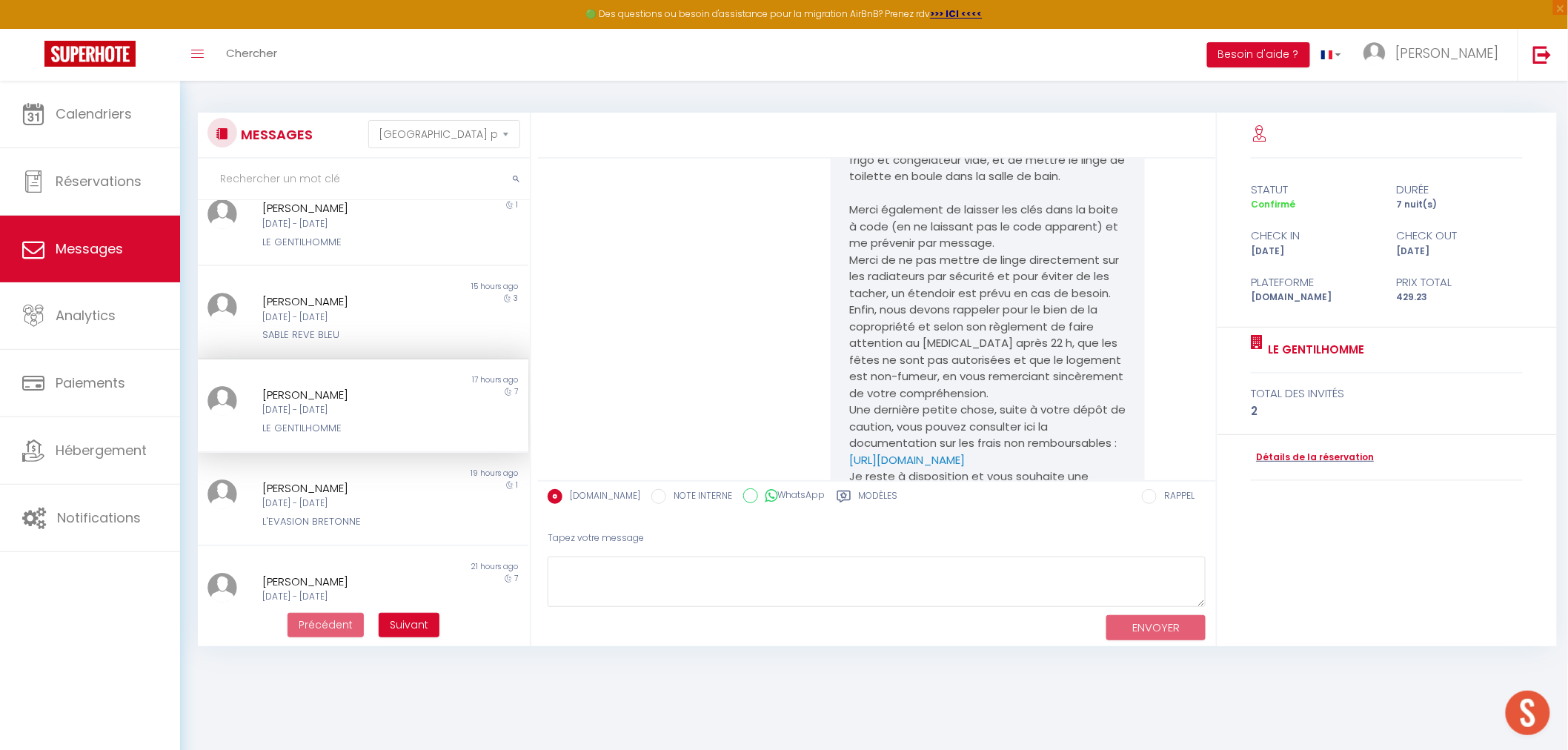
scroll to position [5204, 0]
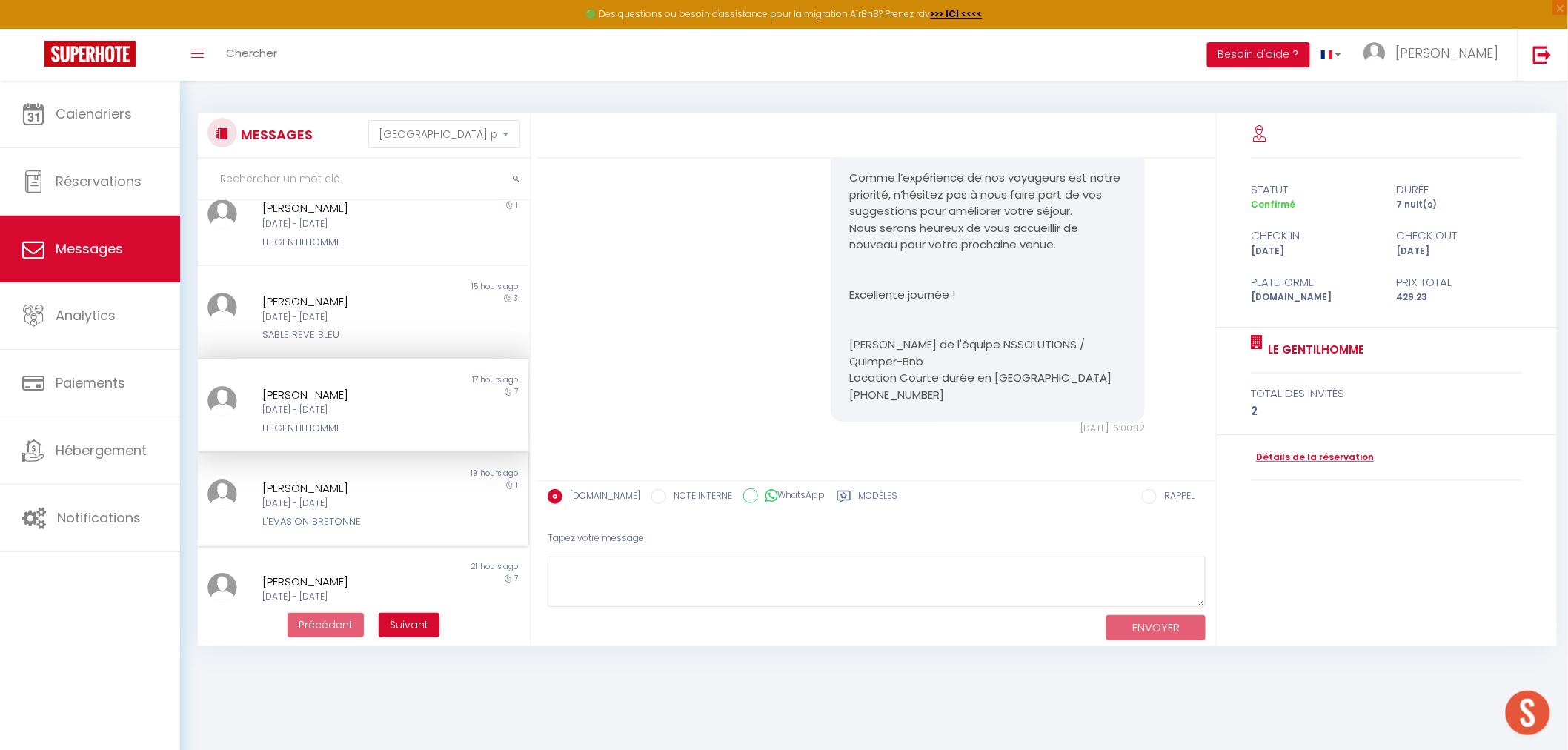
click at [355, 523] on div "L'EVASION BRETONNE" at bounding box center [348, 522] width 173 height 15
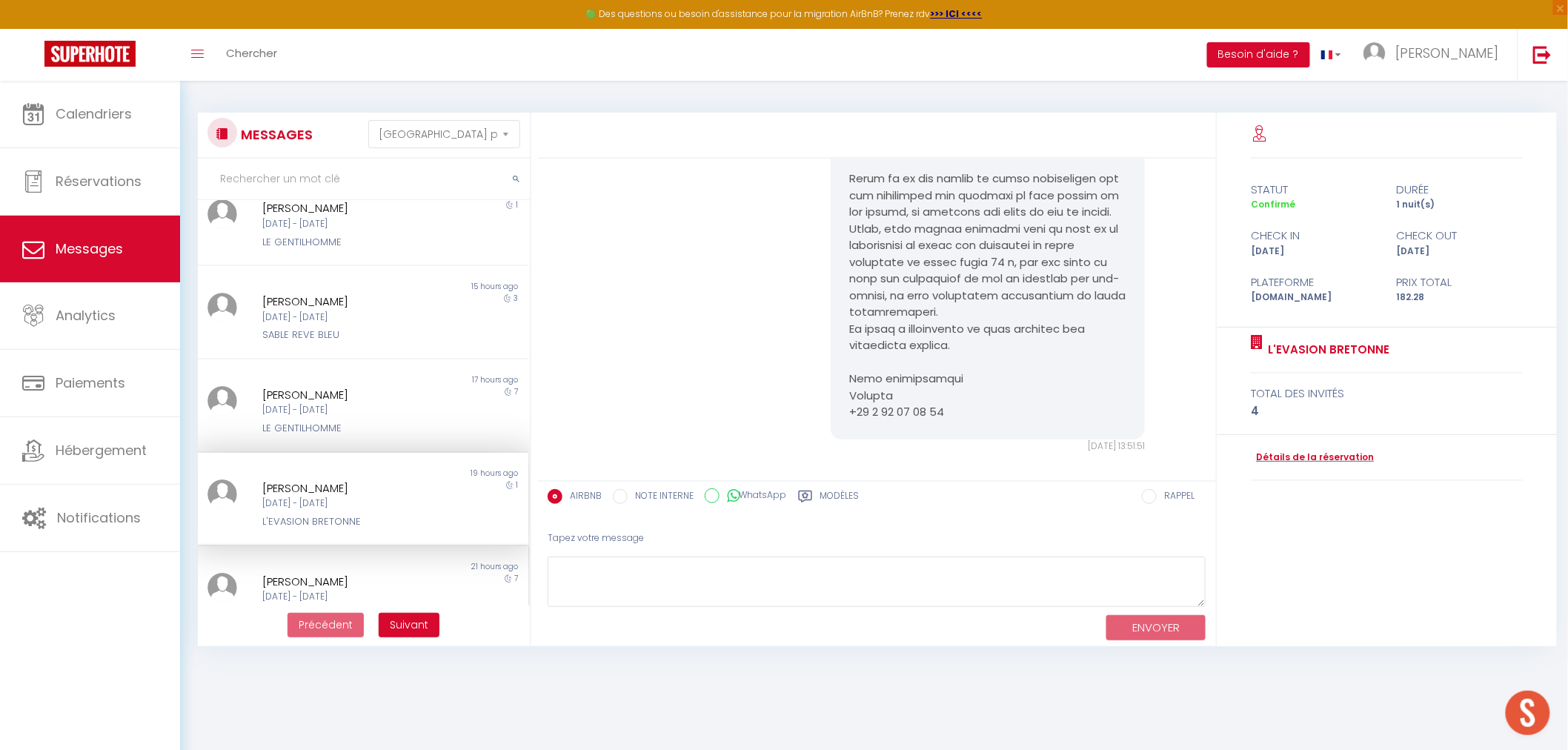
click at [359, 572] on div "[PERSON_NAME]" at bounding box center [348, 581] width 173 height 18
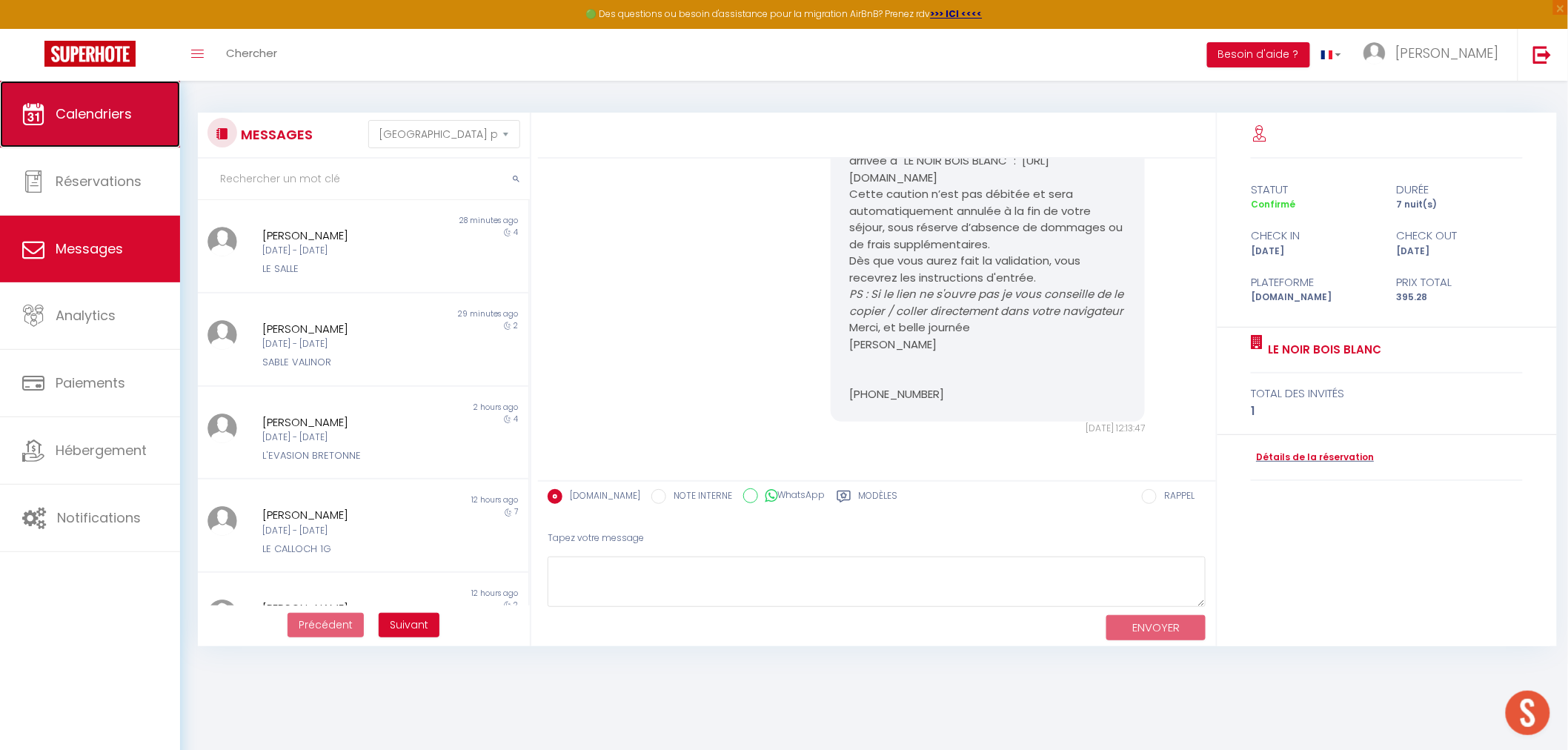
click at [112, 108] on span "Calendriers" at bounding box center [94, 114] width 77 height 19
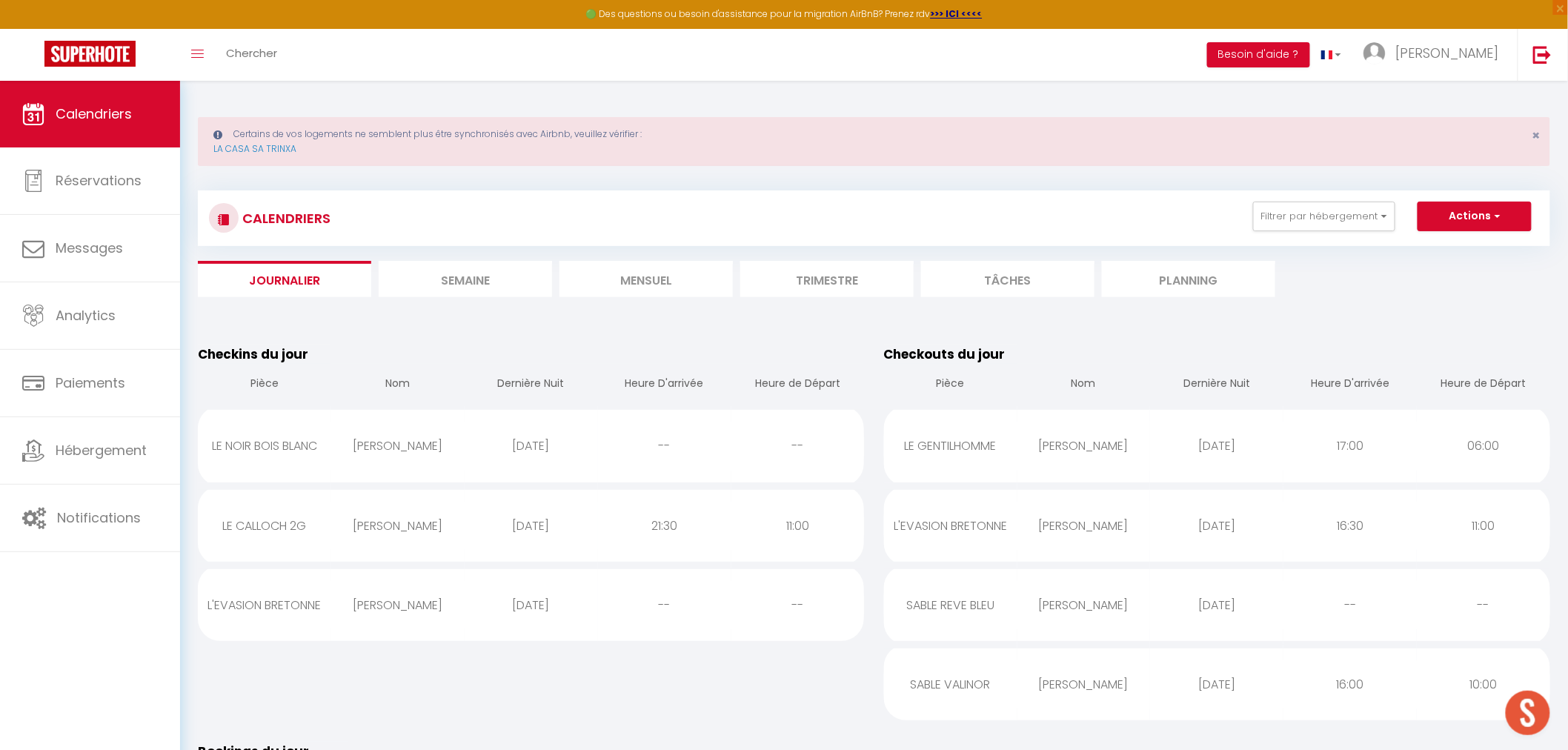
click at [722, 333] on div "Checkins du jour Pièce Nom Dernière Nuit Heure D'arrivée Heure de Départ LE NOI…" at bounding box center [531, 531] width 687 height 397
